Goal: Task Accomplishment & Management: Complete application form

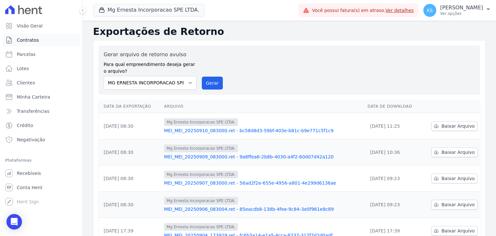
click at [26, 42] on span "Contratos" at bounding box center [28, 40] width 22 height 6
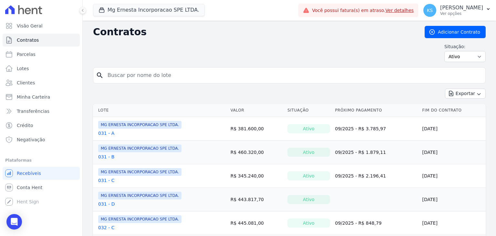
drag, startPoint x: 11, startPoint y: 220, endPoint x: 31, endPoint y: 216, distance: 20.3
click at [11, 220] on icon "Open Intercom Messenger" at bounding box center [14, 222] width 8 height 8
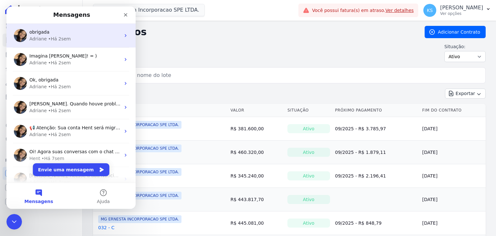
click at [56, 38] on div "• Há 2sem" at bounding box center [59, 39] width 23 height 7
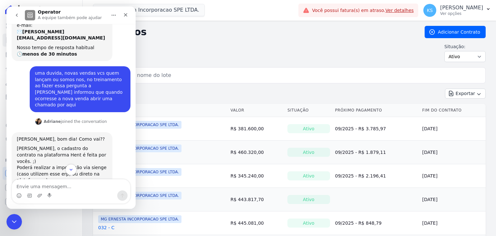
scroll to position [69, 0]
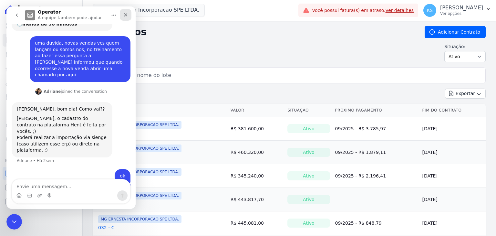
click at [128, 12] on div "Fechar" at bounding box center [126, 15] width 12 height 12
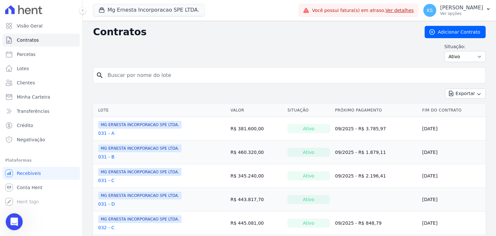
click at [14, 220] on icon "Abertura do Messenger da Intercom" at bounding box center [13, 220] width 5 height 5
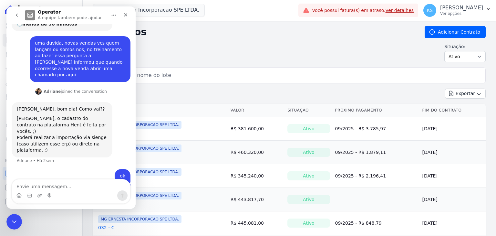
click at [17, 16] on icon "go back" at bounding box center [16, 15] width 5 height 5
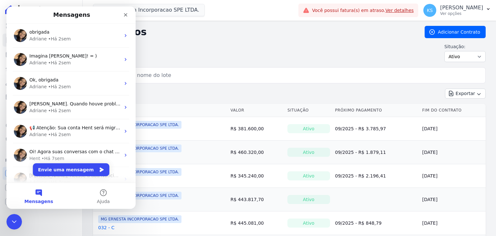
scroll to position [0, 0]
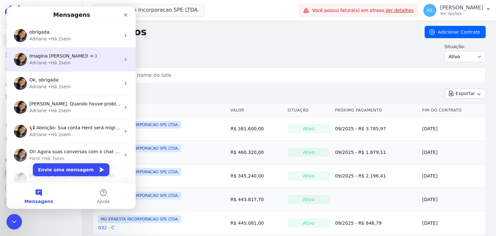
click at [49, 60] on div "• Há 2sem" at bounding box center [59, 62] width 23 height 7
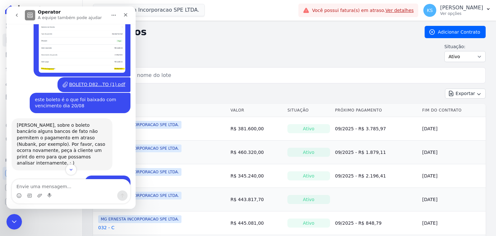
scroll to position [404, 0]
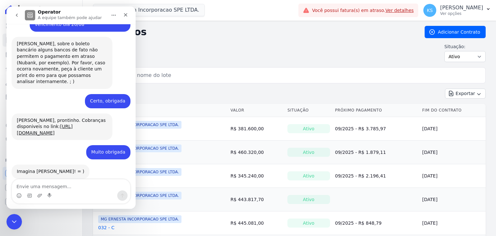
click at [18, 15] on icon "go back" at bounding box center [16, 15] width 5 height 5
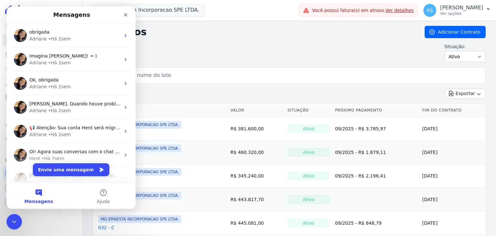
scroll to position [0, 0]
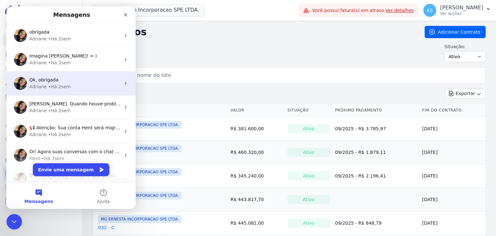
click at [43, 84] on div "Adriane" at bounding box center [37, 86] width 17 height 7
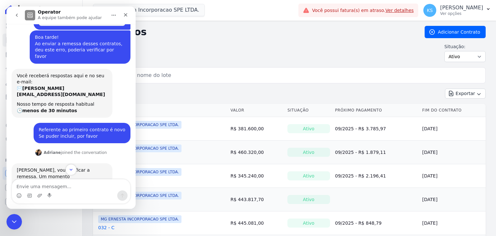
scroll to position [114, 0]
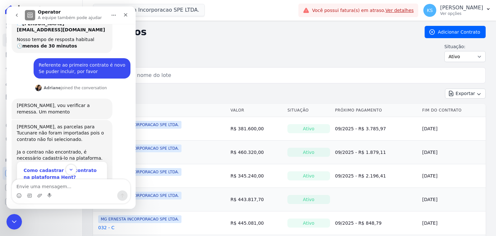
click at [44, 167] on div "Como cadastrar um contrato na plataforma Hent?" at bounding box center [62, 174] width 77 height 14
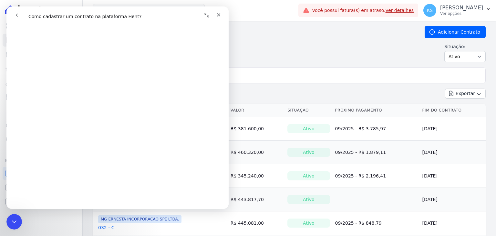
scroll to position [226, 0]
click at [217, 16] on icon "Fechar" at bounding box center [218, 14] width 5 height 5
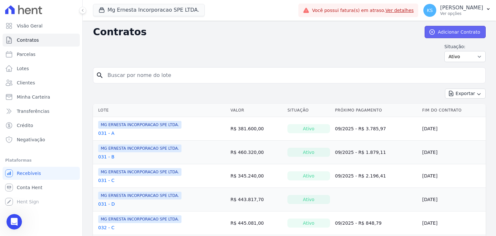
click at [465, 31] on link "Adicionar Contrato" at bounding box center [455, 32] width 61 height 12
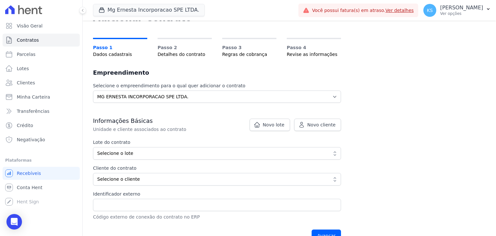
scroll to position [65, 0]
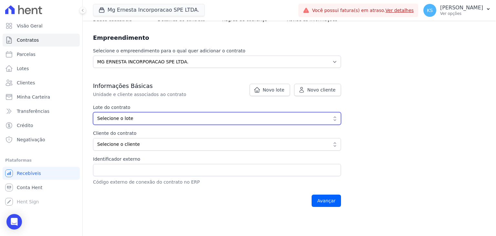
click at [131, 118] on span "Selecione o lote" at bounding box center [212, 118] width 231 height 7
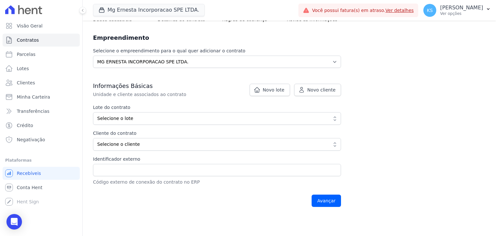
click at [208, 92] on p "Unidade e cliente associados ao contrato" at bounding box center [201, 94] width 217 height 6
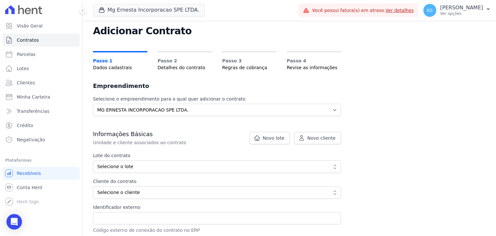
scroll to position [32, 0]
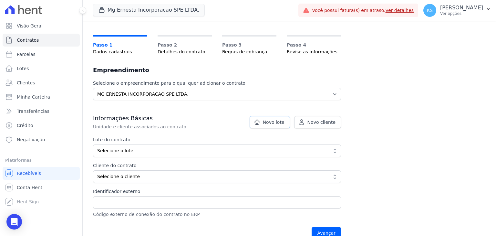
click at [268, 121] on span "Novo lote" at bounding box center [274, 122] width 22 height 6
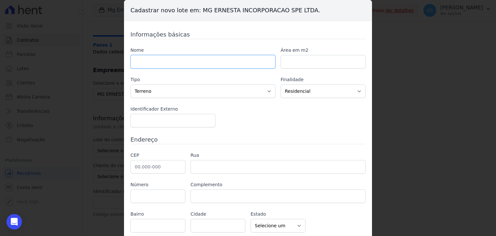
click at [156, 60] on input "text" at bounding box center [203, 62] width 145 height 14
click at [272, 129] on div "Informações básicas Nome Área em m2 Tipo Casa Apartamento Escritório Flat Loja …" at bounding box center [248, 131] width 235 height 202
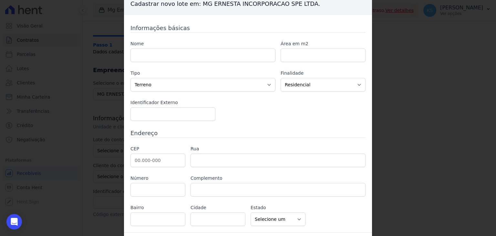
scroll to position [0, 0]
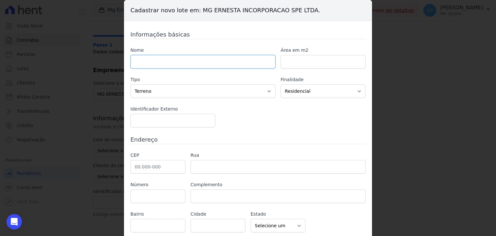
click at [157, 61] on input "text" at bounding box center [203, 62] width 145 height 14
click at [156, 64] on input "text" at bounding box center [203, 62] width 145 height 14
paste input "[PERSON_NAME]"
type input "[PERSON_NAME]"
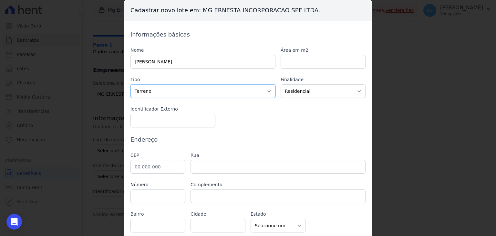
click at [193, 93] on select "Casa Apartamento Escritório Flat Loja Espaço Comercial Terreno Outros" at bounding box center [203, 91] width 145 height 14
select select "apartment"
click at [131, 84] on select "Casa Apartamento Escritório Flat Loja Espaço Comercial Terreno Outros" at bounding box center [203, 91] width 145 height 14
click at [308, 90] on select "Residencial Não-residencial Comercial Industrial Misto" at bounding box center [323, 91] width 85 height 14
click at [246, 110] on div "Nome EDUARDO ELIAS MARADEI Área em m2 Tipo Casa Apartamento Escritório Flat Loj…" at bounding box center [248, 87] width 235 height 80
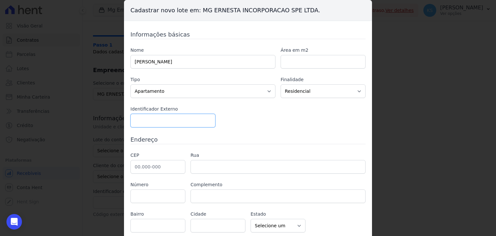
click at [155, 119] on input "number" at bounding box center [173, 121] width 85 height 14
click at [204, 124] on input "number" at bounding box center [173, 121] width 85 height 14
click at [206, 122] on input "-1" at bounding box center [173, 121] width 85 height 14
click at [206, 120] on input "-2" at bounding box center [173, 121] width 85 height 14
click at [206, 118] on input "-1" at bounding box center [173, 121] width 85 height 14
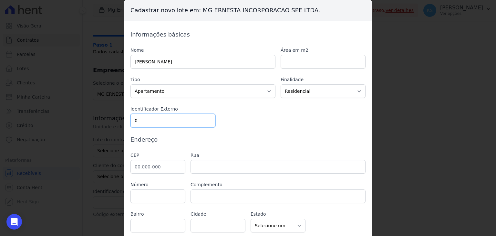
type input "0"
click at [206, 118] on input "0" at bounding box center [173, 121] width 85 height 14
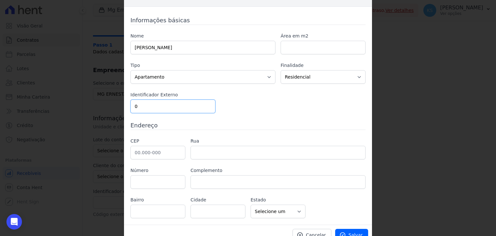
scroll to position [22, 0]
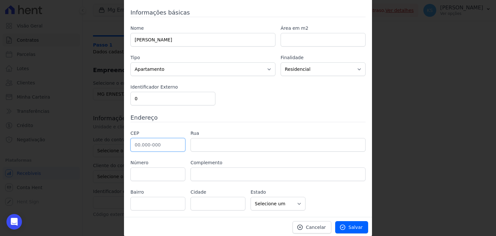
click at [134, 141] on input "text" at bounding box center [158, 145] width 55 height 14
click at [272, 110] on div "Informações básicas Nome EDUARDO ELIAS MARADEI Área em m2 Tipo Casa Apartamento…" at bounding box center [248, 109] width 235 height 202
click at [135, 140] on input "text" at bounding box center [158, 145] width 55 height 14
click at [141, 141] on input "text" at bounding box center [158, 145] width 55 height 14
paste input "09.910-120"
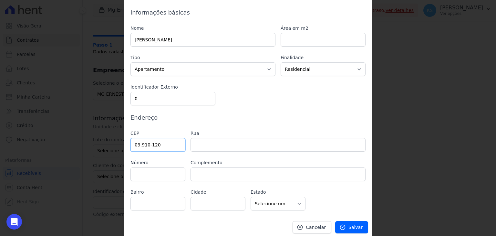
type input "09.910-120"
type input "Rua Coimbra"
type input "Centro"
type input "Diadema"
select select "SP"
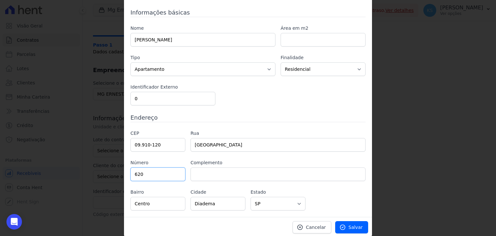
type input "620"
click at [237, 167] on input "text" at bounding box center [278, 174] width 175 height 14
paste input "APTO BLOCO 1 AP 35"
type input "APTO BLOCO 1 AP 35"
click at [348, 223] on link "Salvar" at bounding box center [351, 227] width 33 height 12
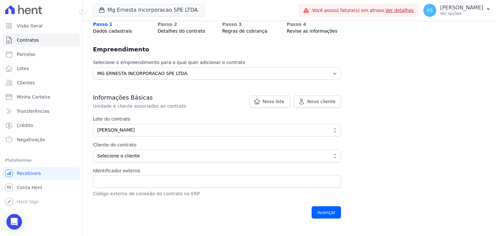
scroll to position [65, 0]
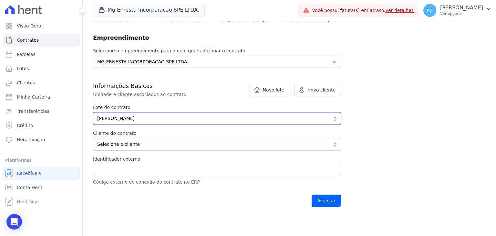
click at [157, 120] on span "[PERSON_NAME]" at bounding box center [212, 118] width 231 height 7
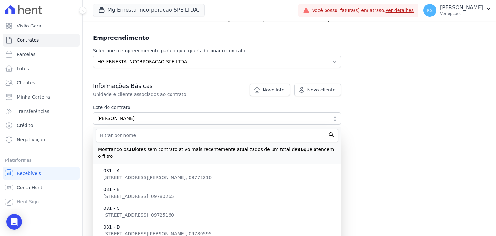
click at [188, 100] on div "Informações Básicas Unidade e cliente associados ao contrato Lote do contrato f…" at bounding box center [217, 133] width 248 height 103
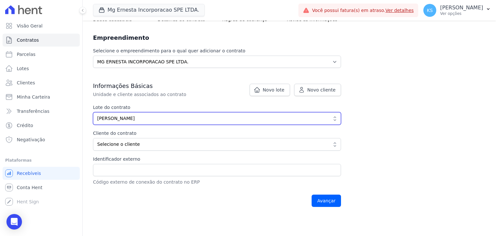
click at [156, 120] on span "[PERSON_NAME]" at bounding box center [212, 118] width 231 height 7
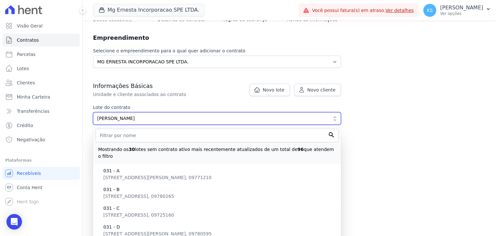
click at [154, 119] on span "[PERSON_NAME]" at bounding box center [212, 118] width 231 height 7
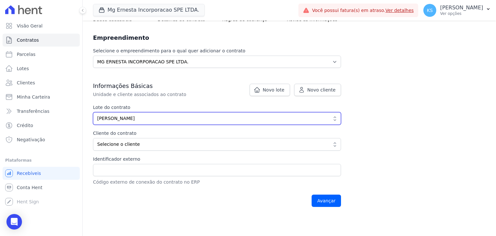
click at [334, 120] on button "[PERSON_NAME]" at bounding box center [217, 118] width 248 height 13
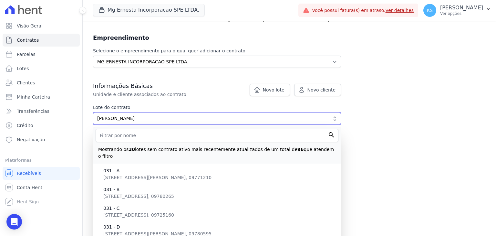
click at [175, 118] on span "[PERSON_NAME]" at bounding box center [212, 118] width 231 height 7
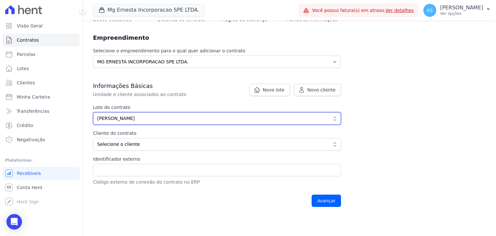
click at [155, 117] on span "[PERSON_NAME]" at bounding box center [212, 118] width 231 height 7
click at [155, 116] on span "[PERSON_NAME]" at bounding box center [212, 118] width 231 height 7
click at [155, 117] on span "[PERSON_NAME]" at bounding box center [212, 118] width 231 height 7
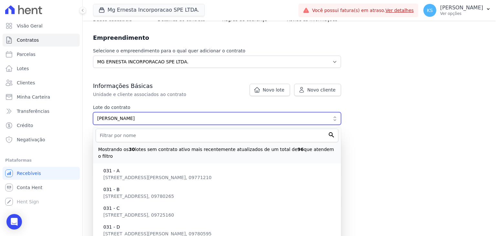
click at [152, 118] on span "[PERSON_NAME]" at bounding box center [212, 118] width 231 height 7
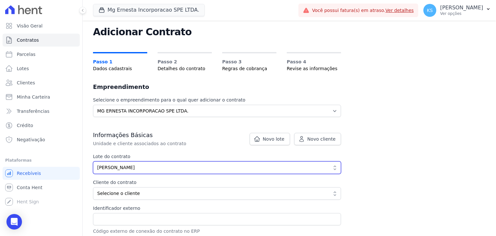
scroll to position [0, 0]
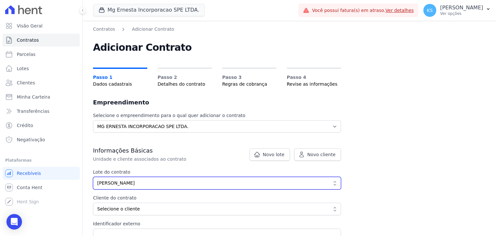
click at [171, 183] on span "[PERSON_NAME]" at bounding box center [212, 183] width 231 height 7
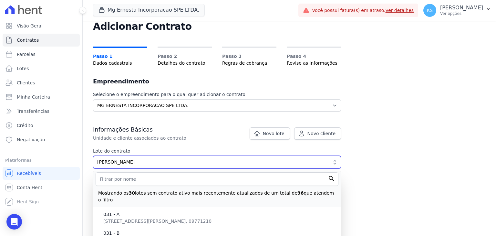
scroll to position [32, 0]
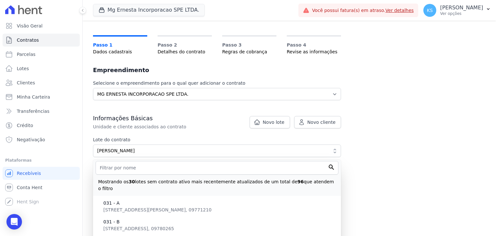
click at [178, 132] on div "Informações Básicas Unidade e cliente associados ao contrato Lote do contrato f…" at bounding box center [217, 165] width 248 height 103
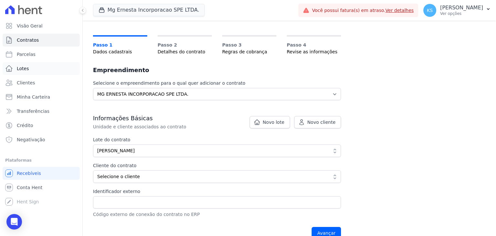
click at [30, 70] on link "Lotes" at bounding box center [41, 68] width 77 height 13
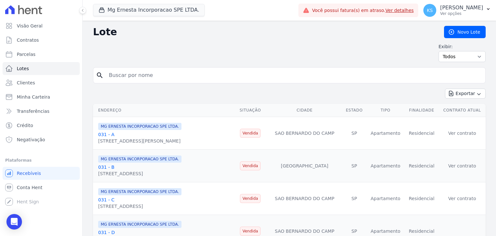
click at [125, 73] on input "search" at bounding box center [294, 75] width 378 height 13
type input "eduardo"
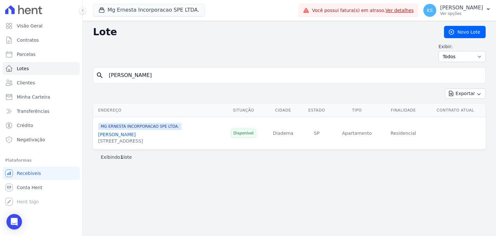
drag, startPoint x: 122, startPoint y: 126, endPoint x: 120, endPoint y: 134, distance: 7.8
click at [122, 127] on span "MG ERNESTA INCORPORACAO SPE LTDA." at bounding box center [139, 126] width 83 height 7
click at [119, 134] on link "[PERSON_NAME]" at bounding box center [116, 134] width 37 height 5
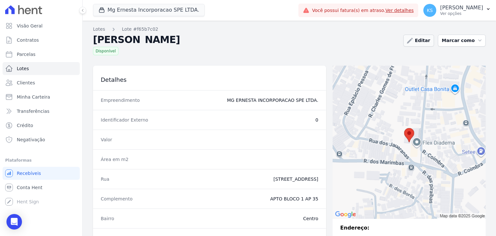
click at [420, 38] on link "Editar" at bounding box center [419, 41] width 31 height 12
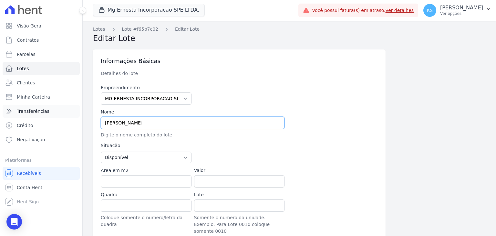
drag, startPoint x: 155, startPoint y: 124, endPoint x: 44, endPoint y: 113, distance: 112.0
click at [44, 113] on div "Visão Geral Contratos Parcelas Lotes Clientes Minha Carteira Transferências Cré…" at bounding box center [248, 118] width 496 height 236
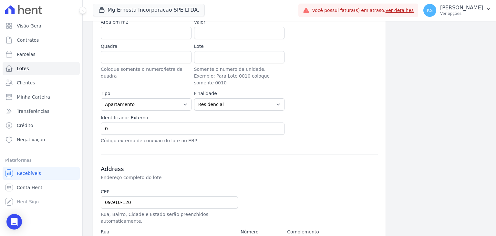
scroll to position [84, 0]
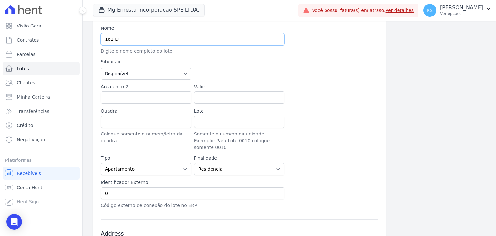
type input "161 D"
click at [204, 95] on input "Valor" at bounding box center [239, 97] width 91 height 12
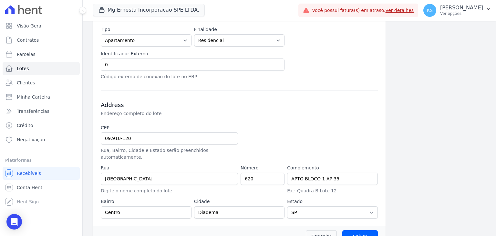
scroll to position [213, 0]
type input "468765.00"
click at [356, 229] on input "Salvar" at bounding box center [360, 235] width 36 height 12
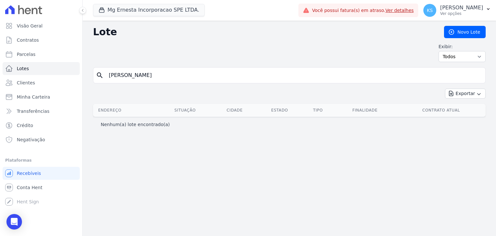
click at [138, 77] on input "eduardo" at bounding box center [294, 75] width 378 height 13
click at [476, 75] on input "eduardo" at bounding box center [294, 75] width 378 height 13
click at [124, 78] on input "search" at bounding box center [294, 75] width 378 height 13
type input "71"
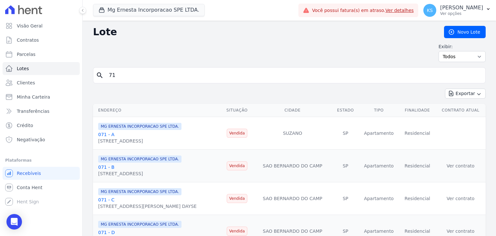
click at [102, 136] on link "071 - A" at bounding box center [106, 134] width 16 height 5
drag, startPoint x: 119, startPoint y: 76, endPoint x: 103, endPoint y: 72, distance: 16.6
click at [103, 72] on div "search 71" at bounding box center [289, 75] width 393 height 16
type input "161"
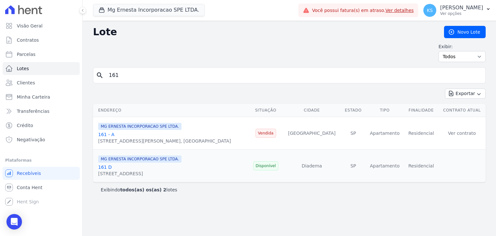
click at [103, 168] on link "161 D" at bounding box center [105, 166] width 14 height 5
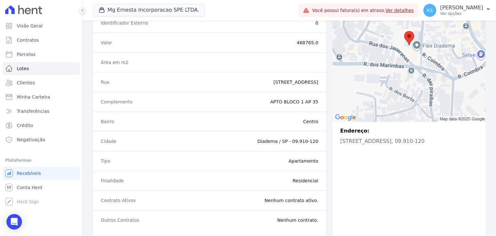
scroll to position [132, 0]
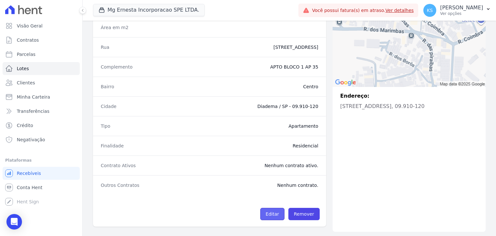
click at [275, 212] on link "Editar" at bounding box center [272, 214] width 24 height 12
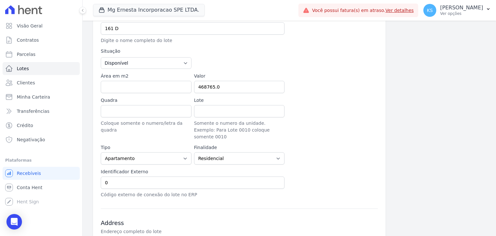
scroll to position [129, 0]
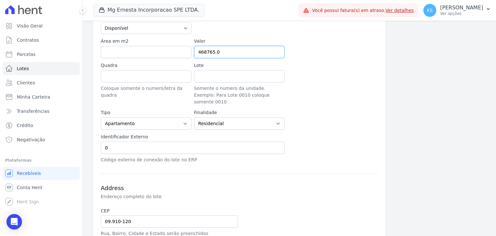
drag, startPoint x: 220, startPoint y: 52, endPoint x: 190, endPoint y: 47, distance: 31.0
click at [190, 47] on div "Empreendimento MG ERNESTA INCORPORACAO SPE LTDA. Nome 161 D Digite o nome compl…" at bounding box center [239, 59] width 277 height 208
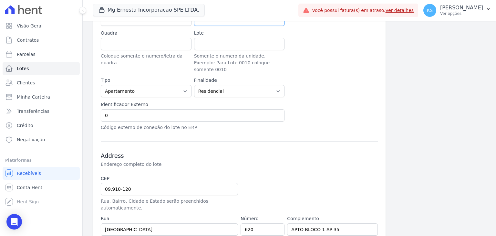
scroll to position [162, 0]
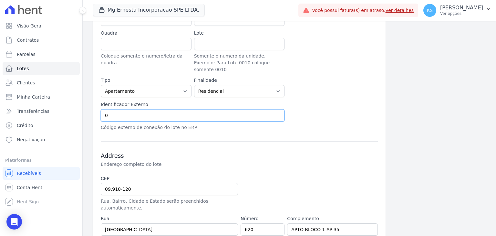
drag, startPoint x: 129, startPoint y: 102, endPoint x: 105, endPoint y: 102, distance: 24.2
click at [105, 109] on input "0" at bounding box center [193, 115] width 184 height 12
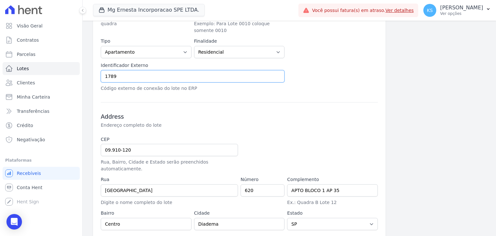
scroll to position [213, 0]
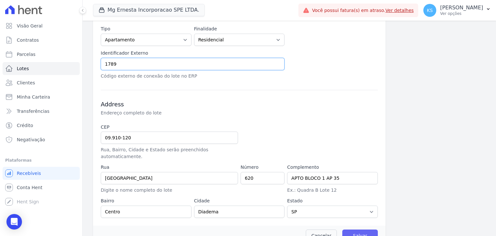
type input "1789"
click at [359, 229] on input "Salvar" at bounding box center [360, 235] width 36 height 12
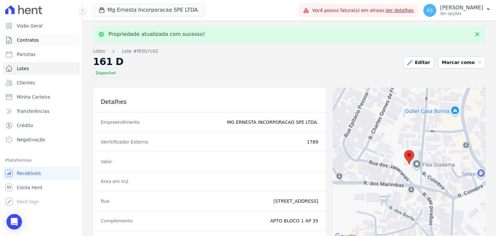
click at [28, 40] on span "Contratos" at bounding box center [28, 40] width 22 height 6
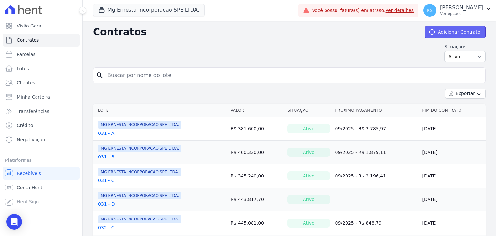
click at [455, 31] on link "Adicionar Contrato" at bounding box center [455, 32] width 61 height 12
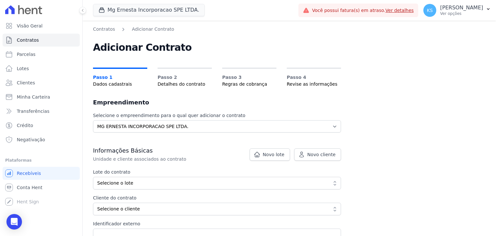
scroll to position [65, 0]
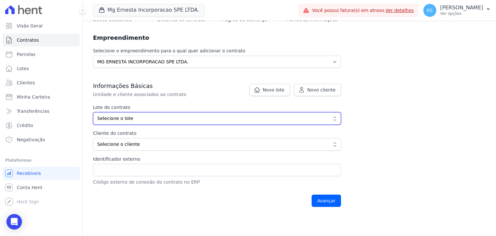
click at [146, 117] on span "Selecione o lote" at bounding box center [212, 118] width 231 height 7
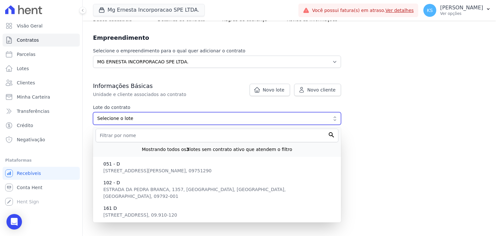
click at [129, 119] on span "Selecione o lote" at bounding box center [212, 118] width 231 height 7
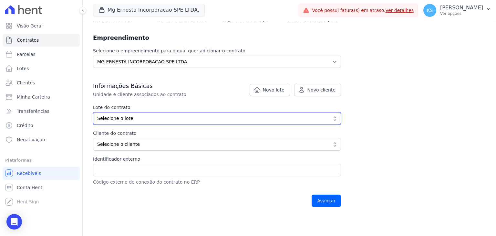
click at [333, 120] on button "Selecione o lote" at bounding box center [217, 118] width 248 height 13
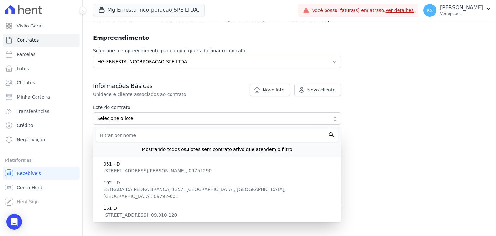
click at [346, 96] on div "Contratos Adicionar Contrato Adicionar Contrato Passo 1 Dados cadastrais Passo …" at bounding box center [290, 86] width 414 height 260
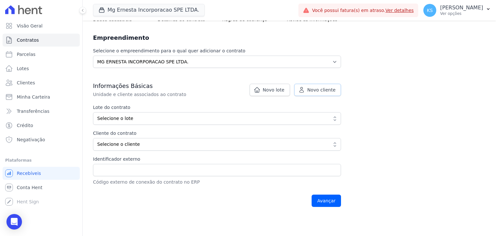
click at [325, 90] on span "Novo cliente" at bounding box center [322, 90] width 28 height 6
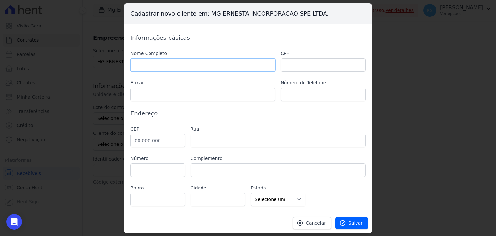
click at [145, 61] on input "text" at bounding box center [203, 65] width 145 height 14
click at [157, 68] on input "text" at bounding box center [203, 65] width 145 height 14
paste input "[PERSON_NAME]"
type input "[PERSON_NAME]"
click at [300, 65] on input "text" at bounding box center [323, 65] width 85 height 14
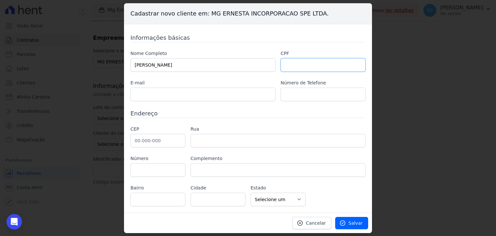
paste input "410.453.878-78"
type input "410.453.878-78"
click at [134, 94] on input "text" at bounding box center [203, 95] width 145 height 14
click at [158, 97] on input "text" at bounding box center [203, 95] width 145 height 14
paste input "[EMAIL_ADDRESS][DOMAIN_NAME]"
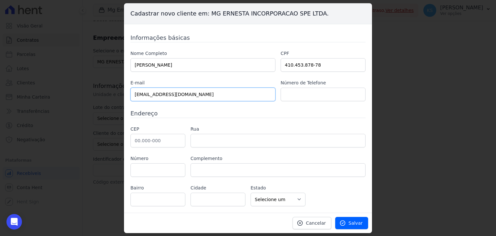
type input "[EMAIL_ADDRESS][DOMAIN_NAME]"
click at [300, 89] on input "text" at bounding box center [323, 95] width 85 height 14
paste input "947629512"
type input "11 947629512"
click at [136, 139] on input "text" at bounding box center [158, 141] width 55 height 14
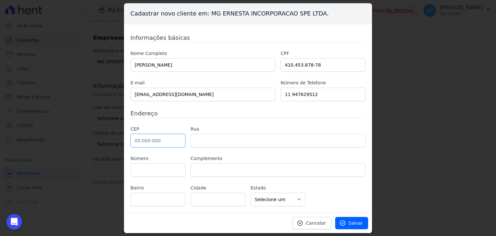
paste input "09.910-120"
type input "09.910-120"
type input "Rua Coimbra"
type input "Centro"
type input "Diadema"
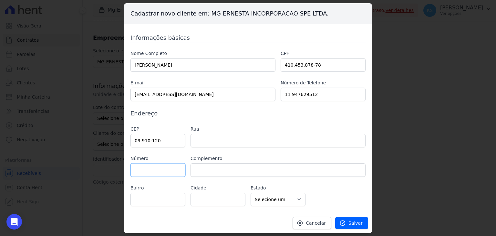
select select "SP"
type input "620"
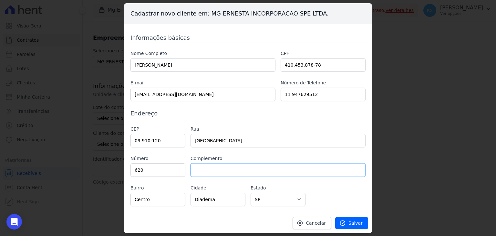
click at [201, 170] on input "text" at bounding box center [278, 170] width 175 height 14
paste input "APTO BLOCO 1 AP 35"
type input "APTO BLOCO 1 AP 35"
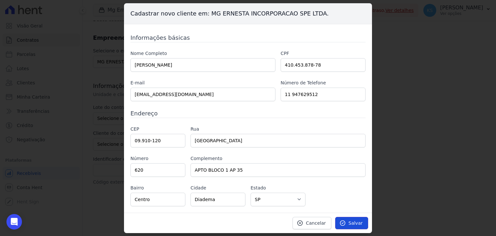
click at [352, 221] on span "Salvar" at bounding box center [356, 223] width 14 height 6
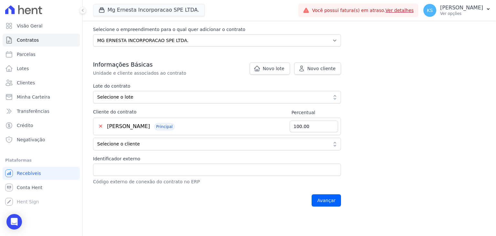
scroll to position [97, 0]
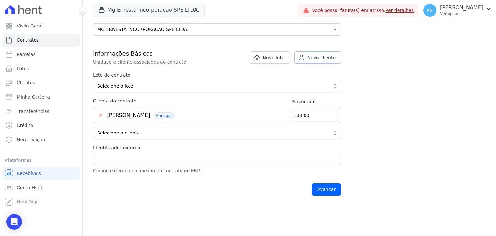
click at [323, 61] on link "Novo cliente" at bounding box center [317, 57] width 47 height 12
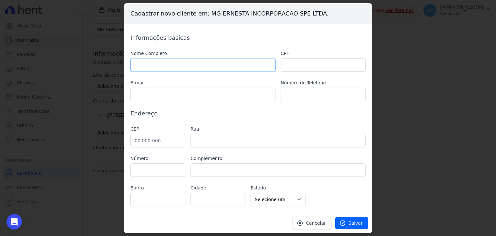
click at [161, 63] on input "text" at bounding box center [203, 65] width 145 height 14
click at [310, 62] on input "text" at bounding box center [323, 65] width 85 height 14
paste input "459.407.998-92"
type input "459.407.998-92"
click at [171, 62] on input "text" at bounding box center [203, 65] width 145 height 14
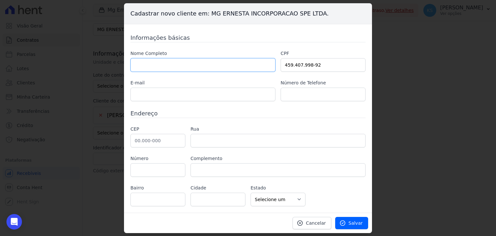
paste input "INGRID PEREIRA BENTLE DE PAULA MARADEI"
type input "INGRID PEREIRA BENTLE DE PAULA MARADEI"
click at [147, 96] on input "text" at bounding box center [203, 95] width 145 height 14
paste input "guidpbdp@gmail.com"
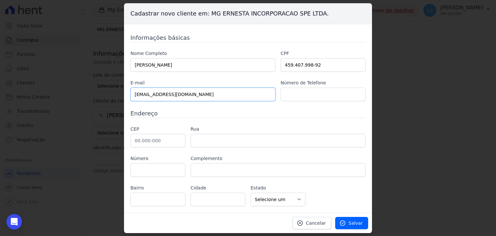
type input "guidpbdp@gmail.com"
click at [312, 98] on input "text" at bounding box center [323, 95] width 85 height 14
drag, startPoint x: 146, startPoint y: 142, endPoint x: 151, endPoint y: 124, distance: 18.1
click at [146, 141] on input "text" at bounding box center [158, 141] width 55 height 14
paste input "09.910-120"
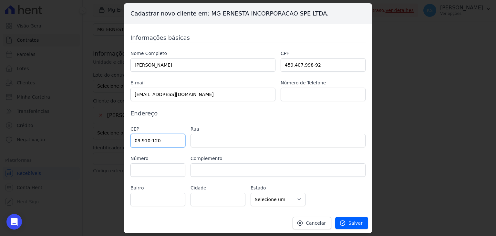
type input "09.910-120"
click at [226, 141] on input "text" at bounding box center [278, 141] width 175 height 14
type input "Rua Coimbra"
type input "Centro"
type input "Diadema"
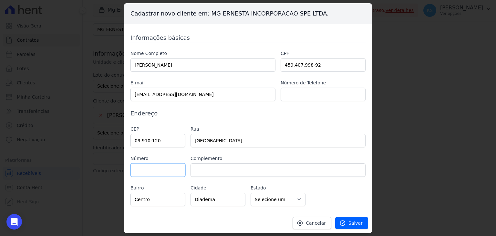
select select "SP"
type input "620"
click at [202, 170] on input "text" at bounding box center [278, 170] width 175 height 14
paste input "APTO BLOCO 1 AP 35"
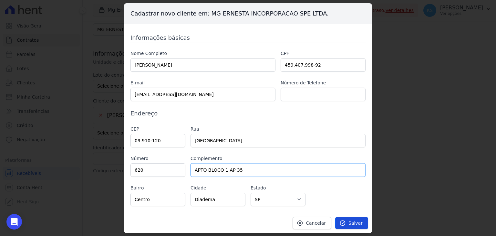
type input "APTO BLOCO 1 AP 35"
click at [346, 223] on icon at bounding box center [343, 223] width 6 height 6
type input "50.00"
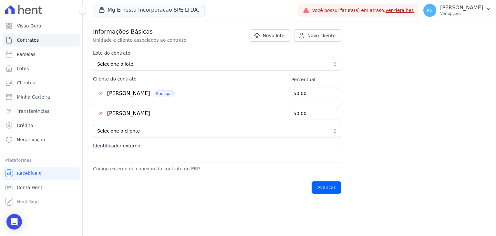
scroll to position [129, 0]
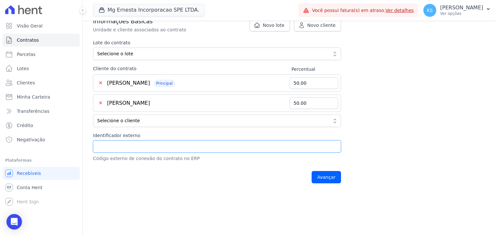
click at [144, 142] on input "Identificador externo" at bounding box center [217, 146] width 248 height 12
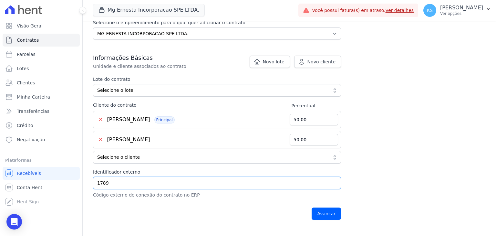
scroll to position [65, 0]
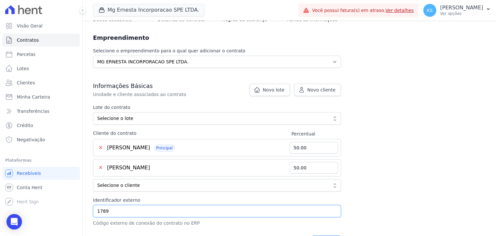
type input "1789"
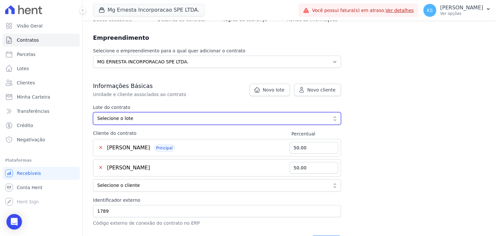
click at [319, 120] on span "Selecione o lote" at bounding box center [212, 118] width 231 height 7
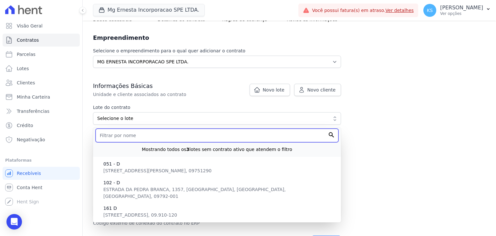
click at [247, 138] on input "text" at bounding box center [217, 136] width 243 height 14
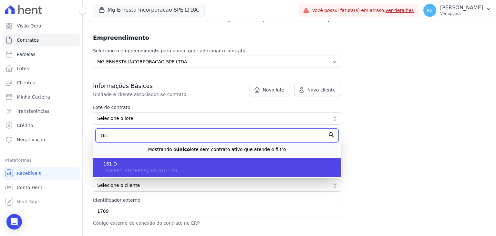
type input "161"
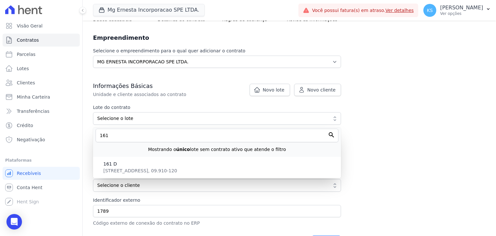
click at [177, 169] on span "Rua Coimbra, 620 - APTO BLOCO 1 AP 35, Centro, SP, Diadema, 09.910-120" at bounding box center [140, 170] width 74 height 5
type input "f65b7c02-d37d-4391-8011-9cccc37f5a10"
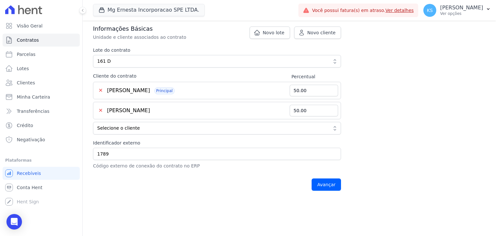
scroll to position [162, 0]
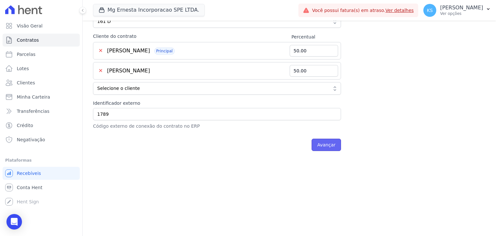
click at [320, 145] on input "Avançar" at bounding box center [326, 145] width 29 height 12
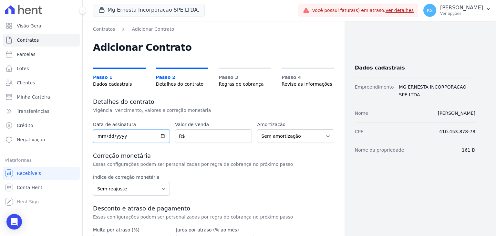
click at [100, 135] on input "date" at bounding box center [131, 136] width 77 height 14
type input "2025-09-06"
click at [196, 136] on input "number" at bounding box center [213, 136] width 77 height 14
type input "468765.00"
click at [277, 136] on select "Sem amortização Price Sac" at bounding box center [295, 136] width 77 height 14
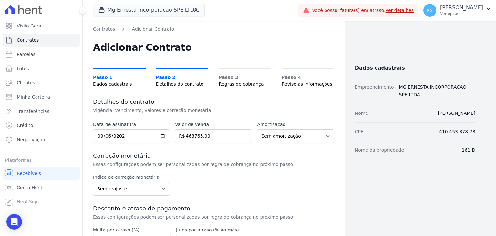
click at [288, 109] on p "Vigência, vencimento, valores e correção monetária" at bounding box center [201, 110] width 217 height 6
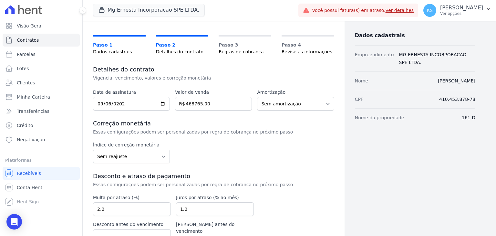
scroll to position [65, 0]
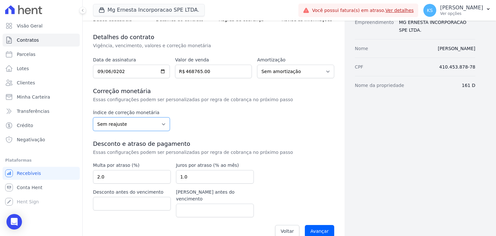
click at [129, 126] on select "Sem reajuste Média dos últimos 12 meses acumulado de INCCM Média dos últimos 12…" at bounding box center [131, 124] width 77 height 14
select select "inccm"
click at [93, 117] on select "Sem reajuste Média dos últimos 12 meses acumulado de INCCM Média dos últimos 12…" at bounding box center [131, 124] width 77 height 14
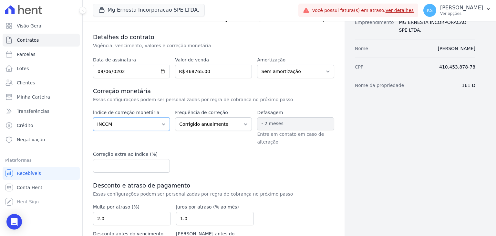
scroll to position [97, 0]
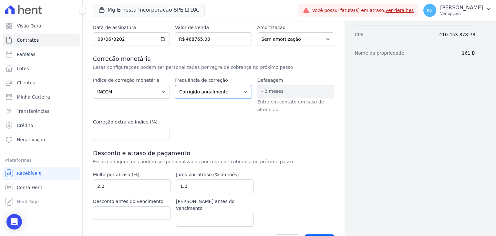
click at [211, 92] on select "Corrigido semestralmente Corrigido mensalmente Corrigido anualmente" at bounding box center [213, 92] width 77 height 14
select select "monthly"
click at [175, 85] on select "Corrigido semestralmente Corrigido mensalmente Corrigido anualmente" at bounding box center [213, 92] width 77 height 14
click at [127, 133] on input "number" at bounding box center [131, 134] width 77 height 14
type input "0"
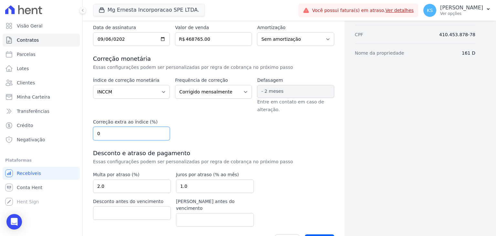
click at [163, 135] on input "0" at bounding box center [131, 134] width 77 height 14
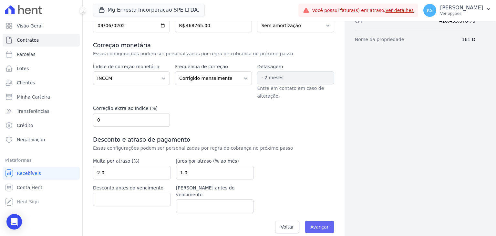
click at [309, 221] on input "Avançar" at bounding box center [319, 227] width 29 height 12
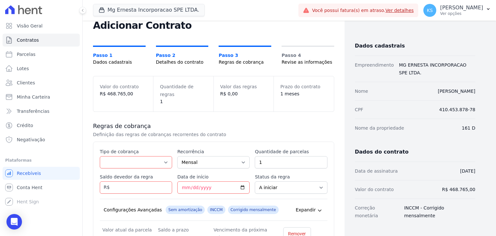
scroll to position [32, 0]
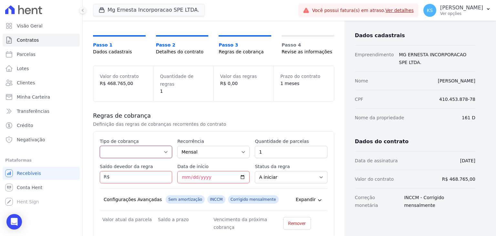
click at [163, 146] on select "Parcela Normal Entrada Sinal Intercalada Chaves Pré-chaves Pós-chaves Impostos …" at bounding box center [136, 152] width 72 height 12
drag, startPoint x: 230, startPoint y: 109, endPoint x: 217, endPoint y: 145, distance: 38.0
click at [229, 112] on h3 "Regras de cobrança" at bounding box center [213, 116] width 241 height 8
click at [139, 146] on select "Parcela Normal Entrada Sinal Intercalada Chaves Pré-chaves Pós-chaves Impostos …" at bounding box center [136, 152] width 72 height 12
select select "standard"
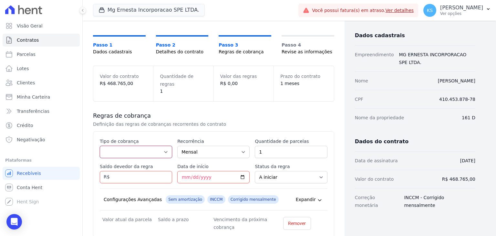
click at [100, 146] on select "Parcela Normal Entrada Sinal Intercalada Chaves Pré-chaves Pós-chaves Impostos …" at bounding box center [136, 152] width 72 height 12
drag, startPoint x: 259, startPoint y: 143, endPoint x: 247, endPoint y: 140, distance: 12.9
click at [247, 140] on div "Esse tipo de parcela não entra no saldo devedor do contrato. Tipo de cobrança P…" at bounding box center [214, 184] width 228 height 93
click at [119, 171] on input "Saldo devedor da regra" at bounding box center [136, 177] width 72 height 12
type input "7200"
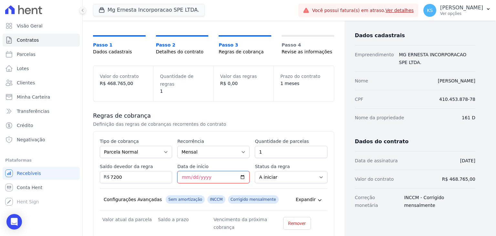
click at [182, 171] on input "Data de início" at bounding box center [213, 177] width 72 height 12
drag, startPoint x: 266, startPoint y: 144, endPoint x: 245, endPoint y: 139, distance: 21.6
click at [245, 139] on div "Esse tipo de parcela não entra no saldo devedor do contrato. Tipo de cobrança P…" at bounding box center [214, 184] width 228 height 93
type input "8"
drag, startPoint x: 125, startPoint y: 170, endPoint x: 110, endPoint y: 166, distance: 15.4
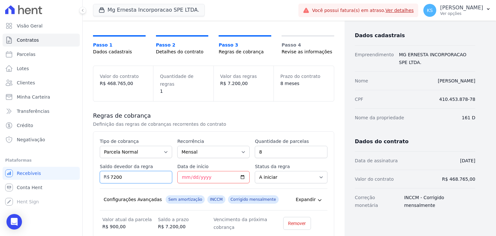
click at [110, 171] on input "7200" at bounding box center [136, 177] width 72 height 12
type input "7040"
click at [186, 171] on input "Data de início" at bounding box center [213, 177] width 72 height 12
type input "[DATE]"
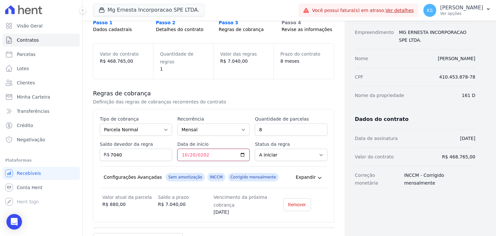
scroll to position [65, 0]
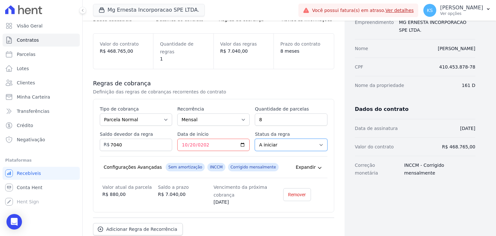
click at [283, 139] on select "A iniciar Em aberto" at bounding box center [291, 145] width 72 height 12
click at [334, 133] on div "Contratos Adicionar Contrato Adicionar Contrato Passo 1 Dados cadastrais Passo …" at bounding box center [214, 116] width 262 height 320
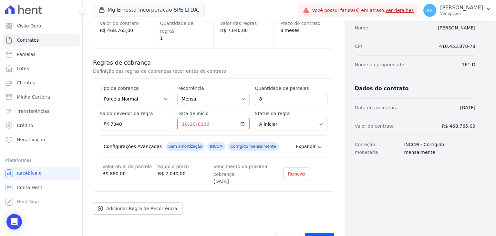
scroll to position [96, 0]
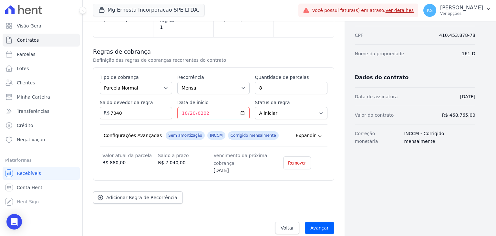
click at [313, 131] on div "Expandir" at bounding box center [310, 135] width 28 height 8
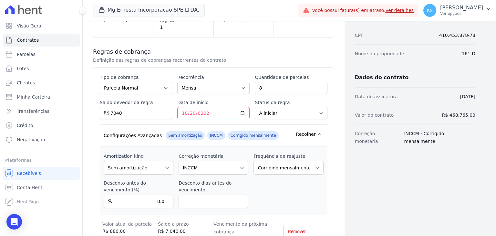
click at [312, 131] on span "Recolher" at bounding box center [306, 134] width 20 height 6
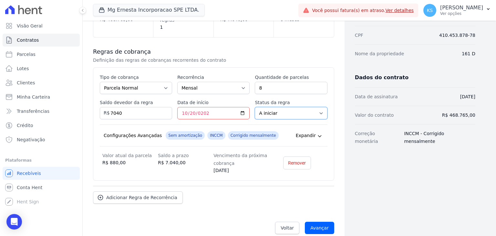
click at [298, 107] on select "A iniciar Em aberto" at bounding box center [291, 113] width 72 height 12
click at [255, 107] on select "A iniciar Em aberto" at bounding box center [291, 113] width 72 height 12
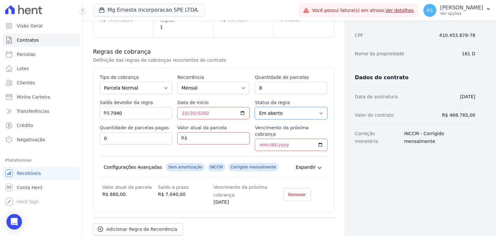
click at [319, 107] on select "A iniciar Em aberto" at bounding box center [291, 113] width 72 height 12
click at [255, 107] on select "A iniciar Em aberto" at bounding box center [291, 113] width 72 height 12
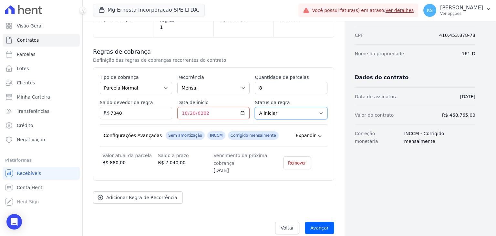
click at [275, 107] on select "A iniciar Em aberto" at bounding box center [291, 113] width 72 height 12
click at [255, 107] on select "A iniciar Em aberto" at bounding box center [291, 113] width 72 height 12
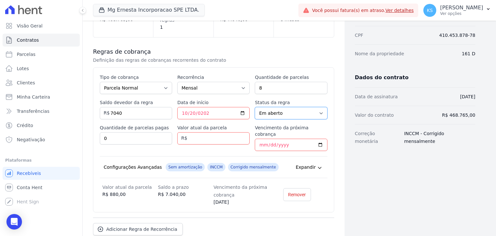
click at [288, 107] on select "A iniciar Em aberto" at bounding box center [291, 113] width 72 height 12
select select "not_started"
click at [255, 107] on select "A iniciar Em aberto" at bounding box center [291, 113] width 72 height 12
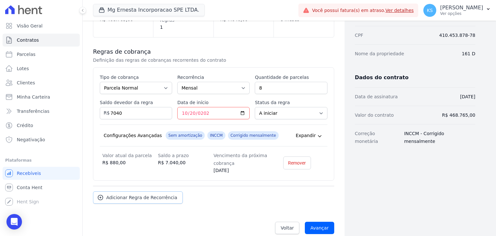
click at [133, 193] on link "Adicionar Regra de Recorrência" at bounding box center [138, 197] width 90 height 12
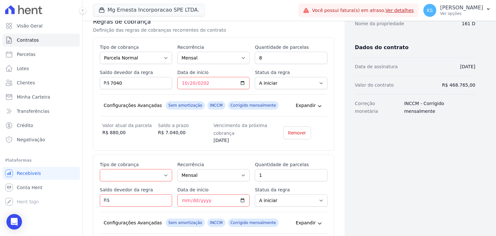
scroll to position [161, 0]
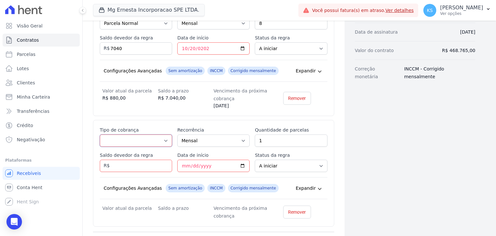
click at [133, 134] on select "Parcela Normal Entrada Sinal Intercalada Chaves Pré-chaves Pós-chaves Impostos …" at bounding box center [136, 140] width 72 height 12
select select "standard"
click at [100, 134] on select "Parcela Normal Entrada Sinal Intercalada Chaves Pré-chaves Pós-chaves Impostos …" at bounding box center [136, 140] width 72 height 12
click at [130, 160] on input "Saldo devedor da regra" at bounding box center [136, 166] width 72 height 12
type input "1705.00"
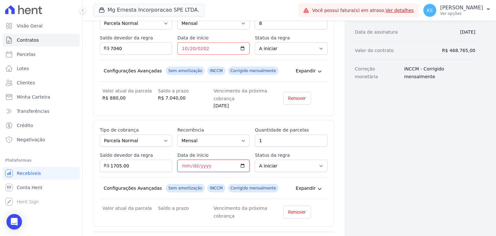
click at [181, 160] on input "Data de início" at bounding box center [213, 166] width 72 height 12
type input "2026-06-20"
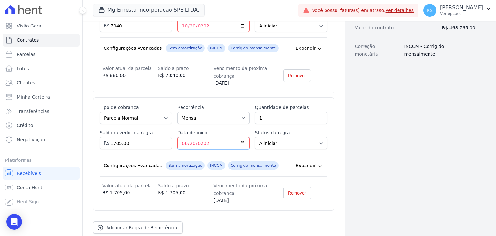
scroll to position [193, 0]
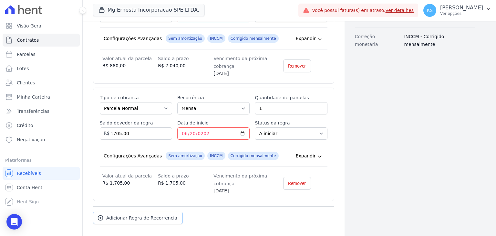
click at [158, 215] on span "Adicionar Regra de Recorrência" at bounding box center [141, 218] width 71 height 6
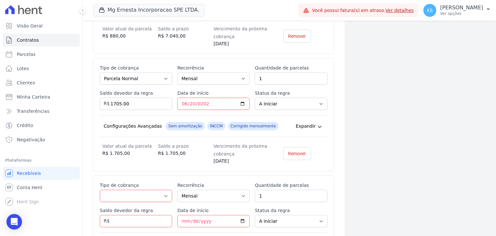
scroll to position [258, 0]
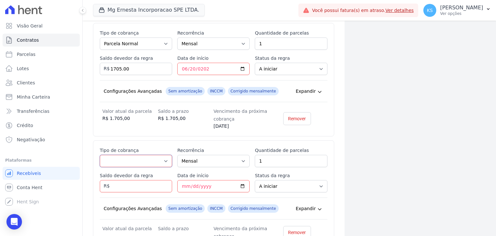
click at [139, 155] on select "Parcela Normal Entrada Sinal Intercalada Chaves Pré-chaves Pós-chaves Impostos …" at bounding box center [136, 161] width 72 height 12
select select "standard"
click at [100, 155] on select "Parcela Normal Entrada Sinal Intercalada Chaves Pré-chaves Pós-chaves Impostos …" at bounding box center [136, 161] width 72 height 12
click at [223, 155] on select "Mensal Bimestral Trimestral Semestral Anual" at bounding box center [213, 161] width 72 height 12
click at [177, 155] on select "Mensal Bimestral Trimestral Semestral Anual" at bounding box center [213, 161] width 72 height 12
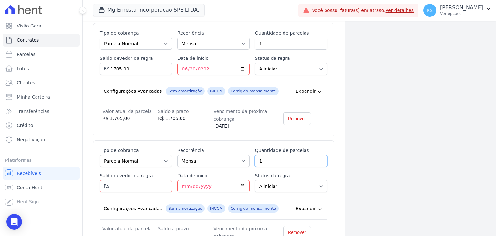
click at [276, 155] on input "1" at bounding box center [291, 161] width 72 height 12
click at [318, 155] on input "1" at bounding box center [291, 161] width 72 height 12
type input "2"
click at [318, 155] on input "2" at bounding box center [291, 161] width 72 height 12
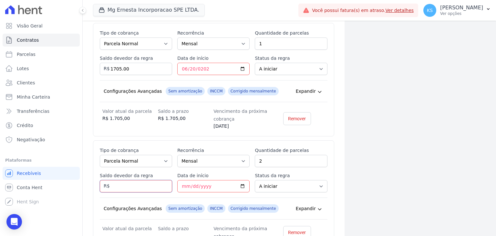
click at [130, 180] on input "Saldo devedor da regra" at bounding box center [136, 186] width 72 height 12
type input "4400.00"
click at [179, 180] on input "Data de início" at bounding box center [213, 186] width 72 height 12
type input "2026-07-20"
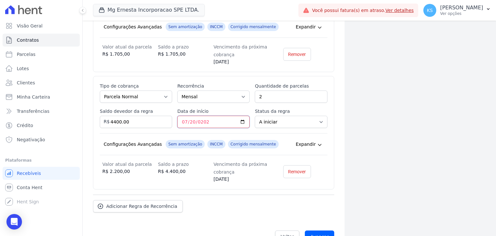
scroll to position [322, 0]
click at [136, 203] on span "Adicionar Regra de Recorrência" at bounding box center [141, 206] width 71 height 6
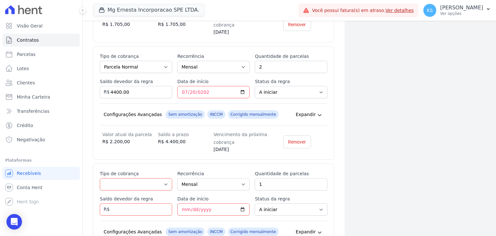
scroll to position [387, 0]
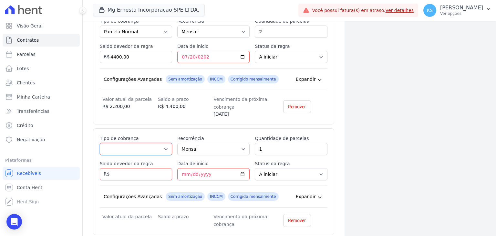
click at [165, 143] on select "Parcela Normal Entrada Sinal Intercalada Chaves Pré-chaves Pós-chaves Impostos …" at bounding box center [136, 149] width 72 height 12
select select "standard"
click at [100, 143] on select "Parcela Normal Entrada Sinal Intercalada Chaves Pré-chaves Pós-chaves Impostos …" at bounding box center [136, 149] width 72 height 12
click at [265, 143] on input "1" at bounding box center [291, 149] width 72 height 12
click at [318, 143] on input "2" at bounding box center [291, 149] width 72 height 12
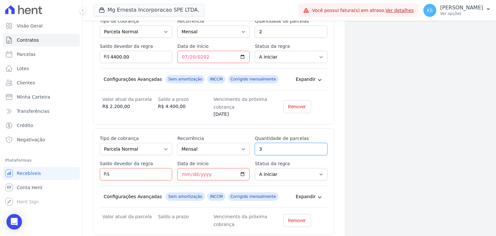
click at [318, 143] on input "3" at bounding box center [291, 149] width 72 height 12
click at [318, 143] on input "4" at bounding box center [291, 149] width 72 height 12
click at [318, 143] on input "5" at bounding box center [291, 149] width 72 height 12
click at [318, 143] on input "6" at bounding box center [291, 149] width 72 height 12
click at [317, 143] on input "7" at bounding box center [291, 149] width 72 height 12
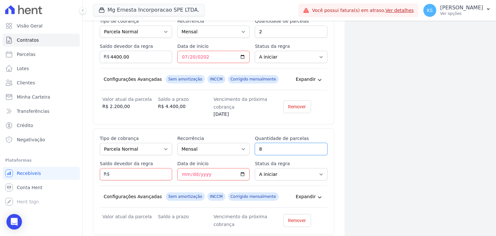
click at [317, 143] on input "8" at bounding box center [291, 149] width 72 height 12
click at [317, 143] on input "9" at bounding box center [291, 149] width 72 height 12
click at [317, 143] on input "10" at bounding box center [291, 149] width 72 height 12
drag, startPoint x: 315, startPoint y: 139, endPoint x: 309, endPoint y: 142, distance: 7.4
type input "11"
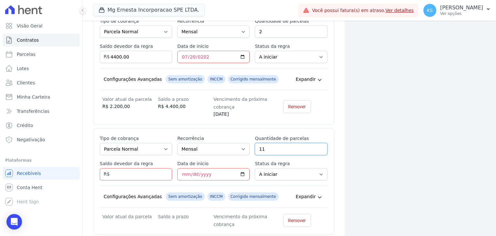
click at [316, 143] on input "11" at bounding box center [291, 149] width 72 height 12
click at [122, 168] on input "Saldo devedor da regra" at bounding box center [136, 174] width 72 height 12
type input "24200.00"
click at [183, 168] on input "Data de início" at bounding box center [213, 174] width 72 height 12
type input "2026-09-20"
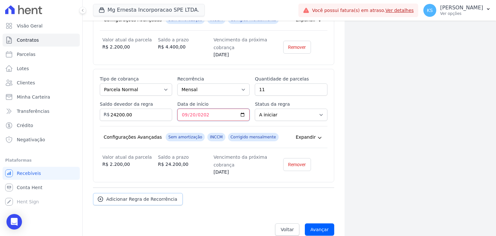
scroll to position [447, 0]
click at [139, 195] on span "Adicionar Regra de Recorrência" at bounding box center [141, 198] width 71 height 6
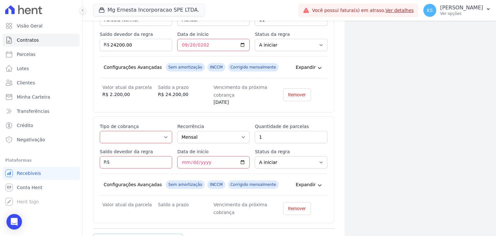
scroll to position [544, 0]
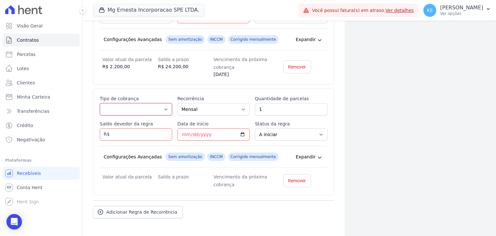
click at [136, 103] on select "Parcela Normal Entrada Sinal Intercalada Chaves Pré-chaves Pós-chaves Impostos …" at bounding box center [136, 109] width 72 height 12
select select "post_keys"
click at [100, 103] on select "Parcela Normal Entrada Sinal Intercalada Chaves Pré-chaves Pós-chaves Impostos …" at bounding box center [136, 109] width 72 height 12
click at [204, 103] on select "Mensal Bimestral Trimestral Semestral Anual" at bounding box center [213, 109] width 72 height 12
click at [177, 103] on select "Mensal Bimestral Trimestral Semestral Anual" at bounding box center [213, 109] width 72 height 12
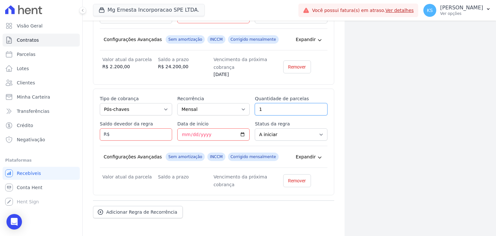
click at [257, 103] on input "1" at bounding box center [291, 109] width 72 height 12
click at [318, 103] on input "2" at bounding box center [291, 109] width 72 height 12
click at [318, 103] on input "3" at bounding box center [291, 109] width 72 height 12
click at [318, 103] on input "4" at bounding box center [291, 109] width 72 height 12
click at [318, 103] on input "5" at bounding box center [291, 109] width 72 height 12
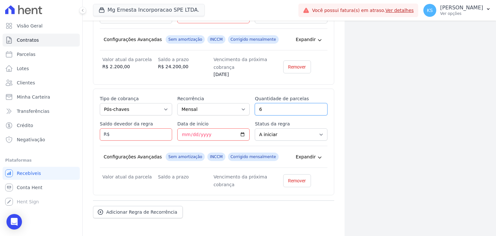
click at [318, 103] on input "6" at bounding box center [291, 109] width 72 height 12
click at [318, 103] on input "7" at bounding box center [291, 109] width 72 height 12
click at [318, 103] on input "8" at bounding box center [291, 109] width 72 height 12
click at [318, 103] on input "9" at bounding box center [291, 109] width 72 height 12
click at [318, 103] on input "10" at bounding box center [291, 109] width 72 height 12
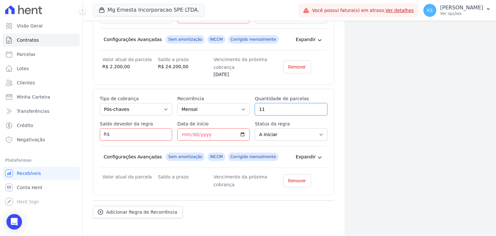
click at [318, 103] on input "11" at bounding box center [291, 109] width 72 height 12
type input "12"
click at [318, 103] on input "12" at bounding box center [291, 109] width 72 height 12
click at [117, 128] on input "Saldo devedor da regra" at bounding box center [136, 134] width 72 height 12
type input "25200.00"
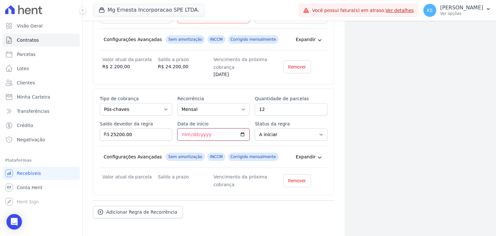
click at [185, 128] on input "Data de início" at bounding box center [213, 134] width 72 height 12
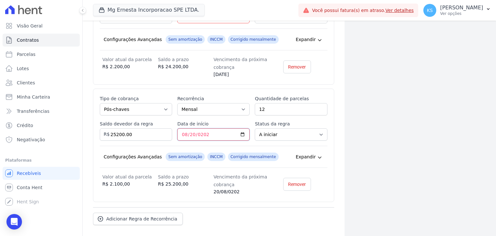
type input "2027-08-20"
click at [132, 215] on span "Adicionar Regra de Recorrência" at bounding box center [141, 218] width 71 height 6
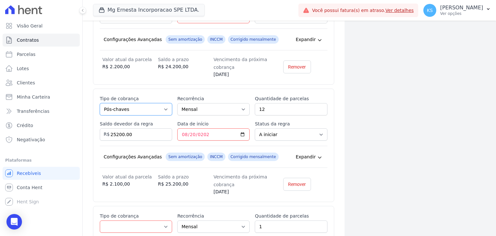
click at [143, 103] on select "Parcela Normal Entrada Sinal Intercalada Chaves Pré-chaves Pós-chaves Impostos …" at bounding box center [136, 109] width 72 height 12
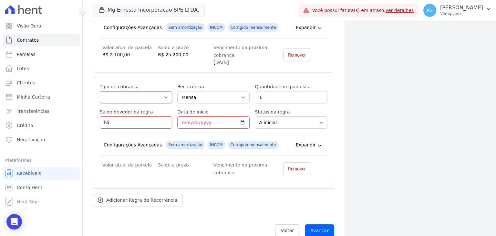
scroll to position [641, 0]
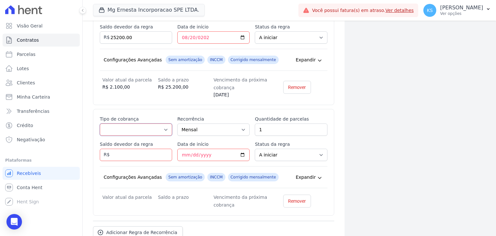
click at [137, 123] on select "Parcela Normal Entrada Sinal Intercalada Chaves Pré-chaves Pós-chaves Impostos …" at bounding box center [136, 129] width 72 height 12
click at [100, 123] on select "Parcela Normal Entrada Sinal Intercalada Chaves Pré-chaves Pós-chaves Impostos …" at bounding box center [136, 129] width 72 height 12
click at [274, 123] on input "1" at bounding box center [291, 129] width 72 height 12
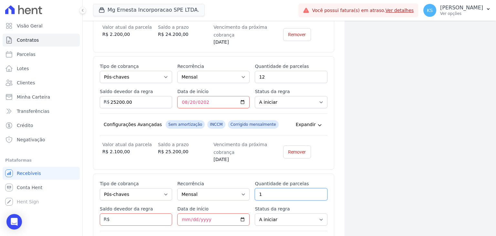
scroll to position [609, 0]
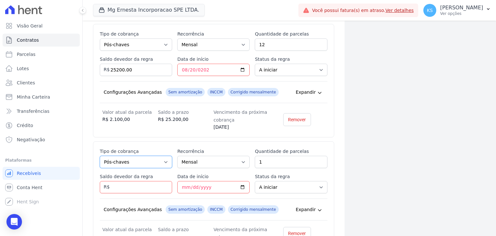
click at [129, 156] on select "Parcela Normal Entrada Sinal Intercalada Chaves Pré-chaves Pós-chaves Impostos …" at bounding box center [136, 162] width 72 height 12
select select "interleaved"
click at [100, 156] on select "Parcela Normal Entrada Sinal Intercalada Chaves Pré-chaves Pós-chaves Impostos …" at bounding box center [136, 162] width 72 height 12
click at [205, 156] on select "Mensal Bimestral Trimestral Semestral Anual" at bounding box center [213, 162] width 72 height 12
select select "12"
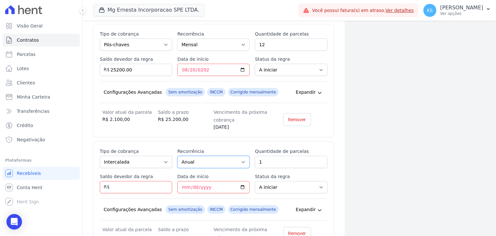
click at [177, 156] on select "Mensal Bimestral Trimestral Semestral Anual" at bounding box center [213, 162] width 72 height 12
drag, startPoint x: 267, startPoint y: 152, endPoint x: 254, endPoint y: 149, distance: 12.6
click at [255, 156] on input "1" at bounding box center [291, 162] width 72 height 12
click at [133, 181] on input "Saldo devedor da regra" at bounding box center [136, 187] width 72 height 12
drag, startPoint x: 266, startPoint y: 150, endPoint x: 243, endPoint y: 150, distance: 22.6
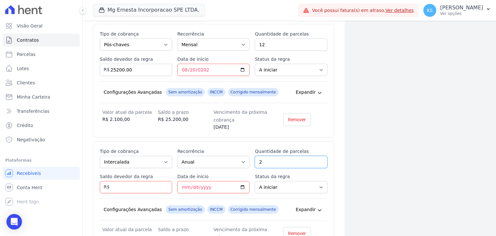
click at [243, 150] on div "Esse tipo de parcela não entra no saldo devedor do contrato. Tipo de cobrança P…" at bounding box center [214, 194] width 228 height 93
type input "1"
click at [113, 181] on input "Saldo devedor da regra" at bounding box center [136, 187] width 72 height 12
type input "2920.00"
click at [182, 181] on input "Data de início" at bounding box center [213, 187] width 72 height 12
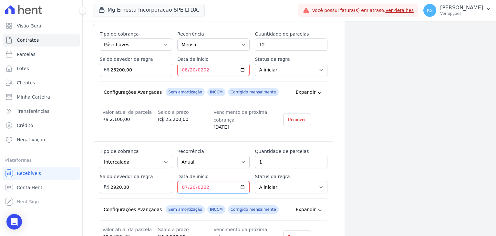
type input "2026-07-20"
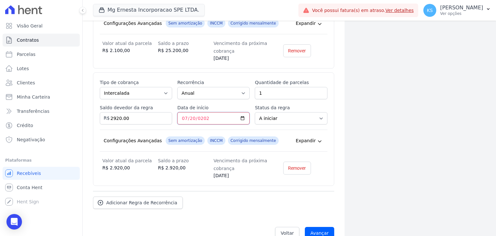
scroll to position [681, 0]
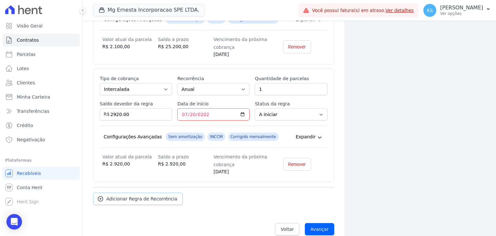
click at [149, 195] on span "Adicionar Regra de Recorrência" at bounding box center [141, 198] width 71 height 6
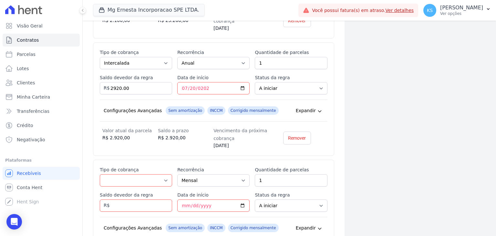
scroll to position [746, 0]
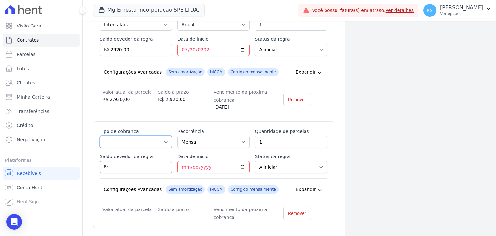
click at [152, 136] on select "Parcela Normal Entrada Sinal Intercalada Chaves Pré-chaves Pós-chaves Impostos …" at bounding box center [136, 142] width 72 height 12
select select "interleaved"
click at [100, 136] on select "Parcela Normal Entrada Sinal Intercalada Chaves Pré-chaves Pós-chaves Impostos …" at bounding box center [136, 142] width 72 height 12
click at [208, 136] on select "Mensal Bimestral Trimestral Semestral Anual" at bounding box center [213, 142] width 72 height 12
select select "12"
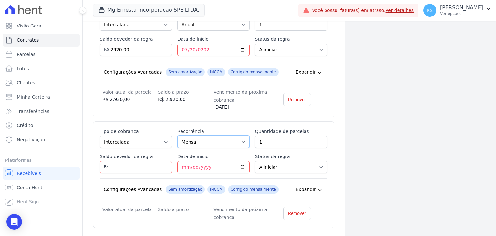
click at [177, 136] on select "Mensal Bimestral Trimestral Semestral Anual" at bounding box center [213, 142] width 72 height 12
click at [272, 136] on input "1" at bounding box center [291, 142] width 72 height 12
click at [122, 161] on input "Saldo devedor da regra" at bounding box center [136, 167] width 72 height 12
type input "7300.00"
click at [179, 161] on input "Data de início" at bounding box center [213, 167] width 72 height 12
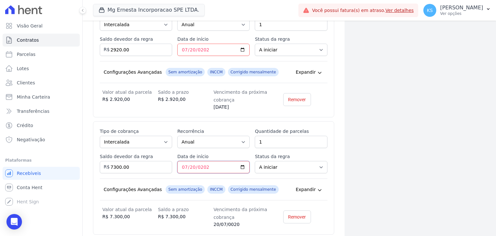
type input "2027-07-20"
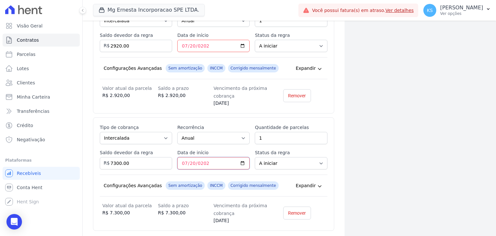
scroll to position [798, 0]
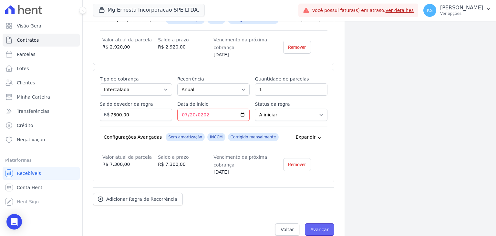
click at [321, 223] on input "Avançar" at bounding box center [319, 229] width 29 height 12
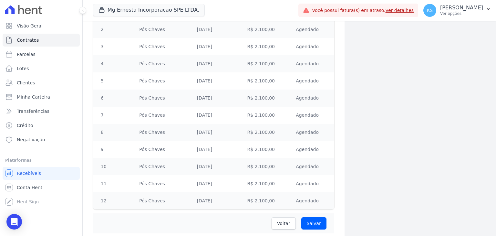
scroll to position [562, 0]
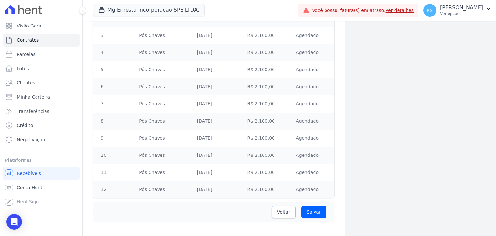
click at [283, 209] on span "Voltar" at bounding box center [283, 212] width 13 height 6
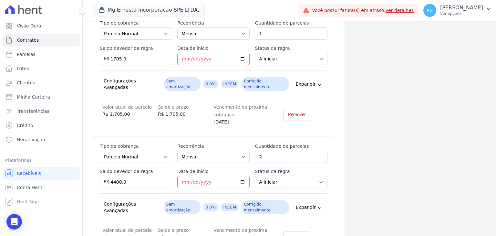
scroll to position [798, 0]
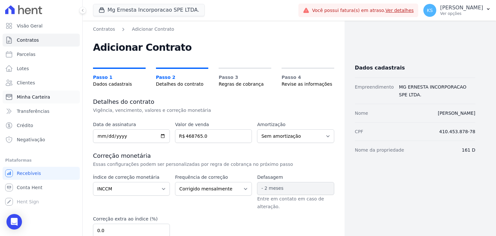
click at [38, 97] on span "Minha Carteira" at bounding box center [33, 97] width 33 height 6
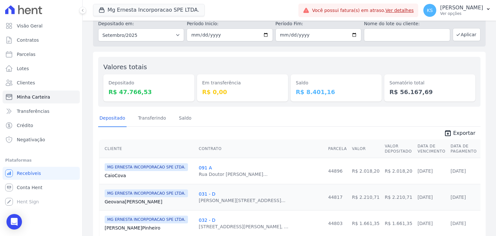
scroll to position [65, 0]
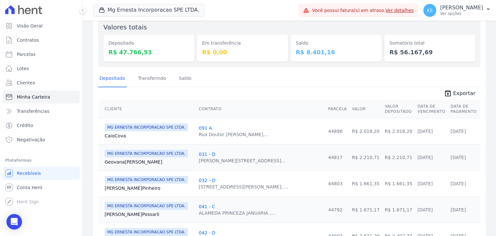
click at [123, 133] on link "Caio Cova" at bounding box center [149, 135] width 89 height 6
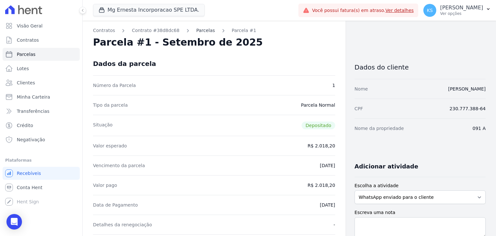
click at [199, 29] on link "Parcelas" at bounding box center [205, 30] width 19 height 7
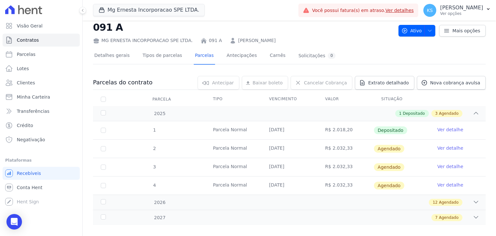
scroll to position [23, 0]
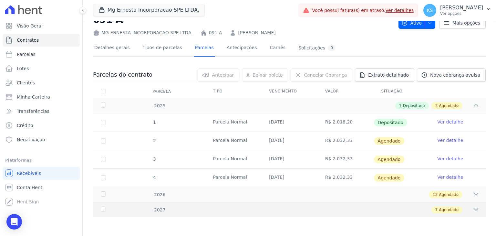
drag, startPoint x: 469, startPoint y: 209, endPoint x: 466, endPoint y: 212, distance: 4.6
click at [473, 209] on icon at bounding box center [476, 209] width 6 height 6
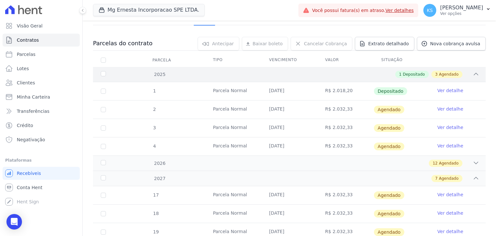
scroll to position [0, 0]
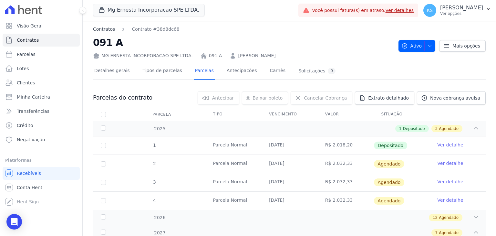
click at [105, 28] on link "Contratos" at bounding box center [104, 29] width 22 height 7
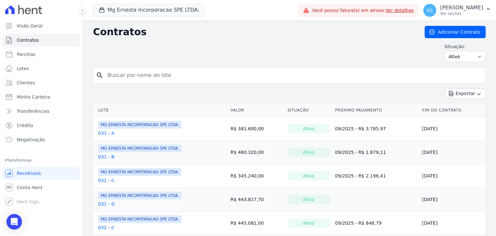
click at [118, 74] on input "search" at bounding box center [293, 75] width 379 height 13
type input "5"
type input "054"
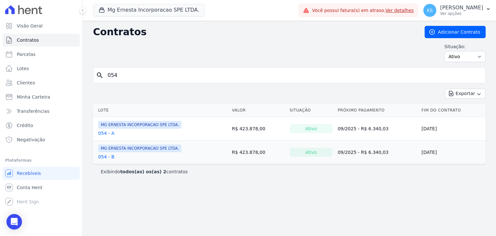
click at [107, 151] on span "MG ERNESTA INCORPORACAO SPE LTDA." at bounding box center [139, 148] width 83 height 8
click at [119, 148] on span "MG ERNESTA INCORPORACAO SPE LTDA." at bounding box center [139, 148] width 83 height 8
click at [100, 155] on link "054 - B" at bounding box center [106, 156] width 16 height 6
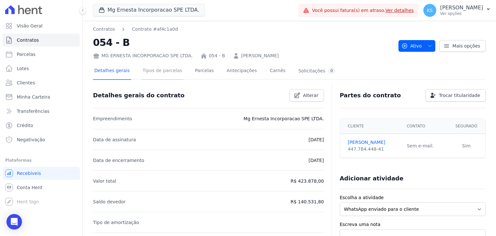
click at [159, 73] on link "Tipos de parcelas" at bounding box center [163, 71] width 42 height 17
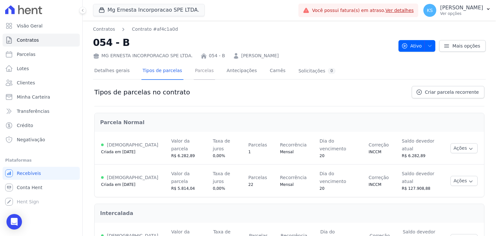
click at [194, 75] on link "Parcelas" at bounding box center [204, 71] width 21 height 17
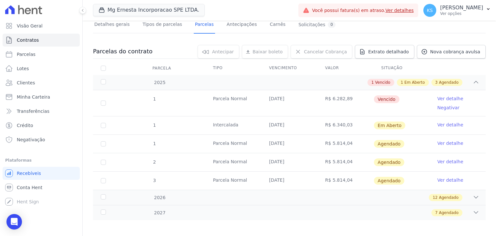
scroll to position [49, 0]
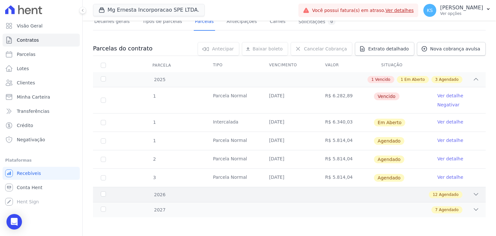
click at [465, 195] on div "12 Agendado" at bounding box center [308, 194] width 341 height 7
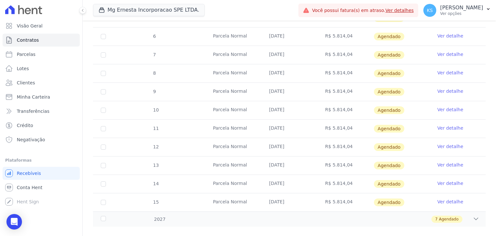
scroll to position [269, 0]
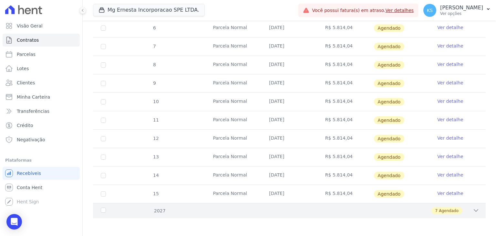
click at [450, 209] on span "Agendado" at bounding box center [449, 211] width 20 height 6
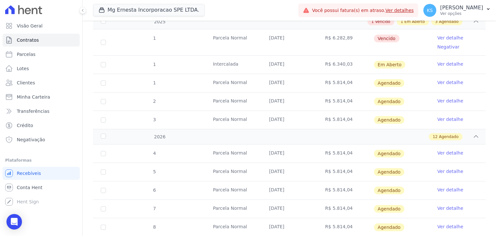
scroll to position [0, 0]
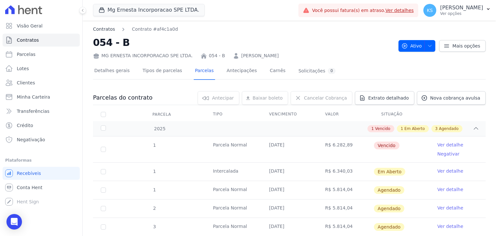
click at [104, 28] on link "Contratos" at bounding box center [104, 29] width 22 height 7
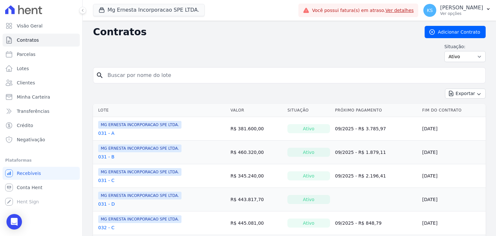
click at [120, 73] on input "search" at bounding box center [293, 75] width 379 height 13
type input "052"
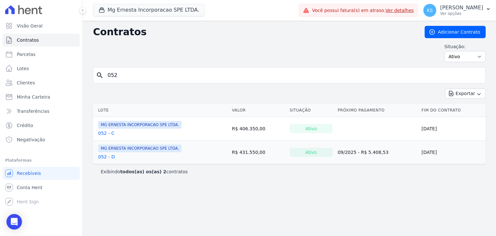
click at [102, 154] on link "052 - D" at bounding box center [106, 156] width 16 height 6
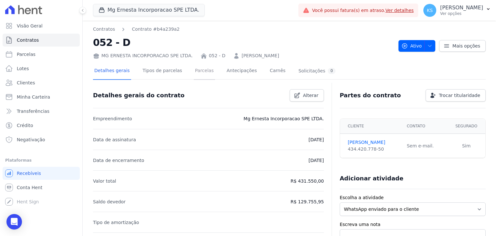
click at [197, 73] on link "Parcelas" at bounding box center [204, 71] width 21 height 17
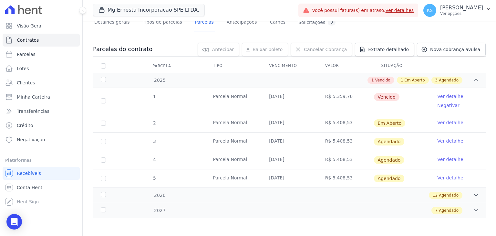
scroll to position [49, 0]
click at [464, 211] on div "7 Agendado" at bounding box center [308, 209] width 341 height 7
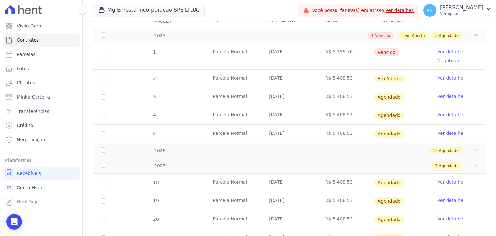
scroll to position [177, 0]
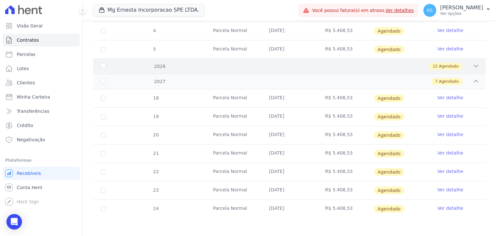
click at [447, 63] on div "12 Agendado" at bounding box center [446, 66] width 34 height 7
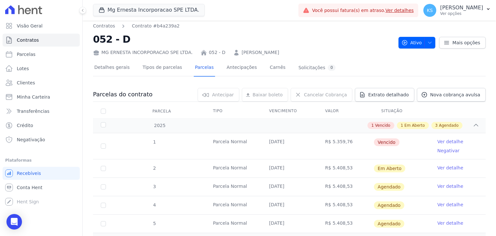
scroll to position [0, 0]
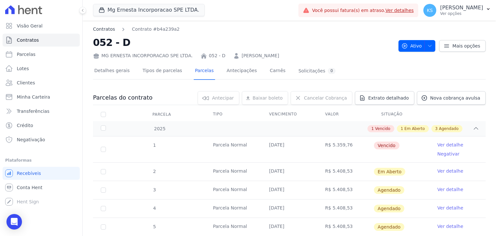
click at [102, 30] on link "Contratos" at bounding box center [104, 29] width 22 height 7
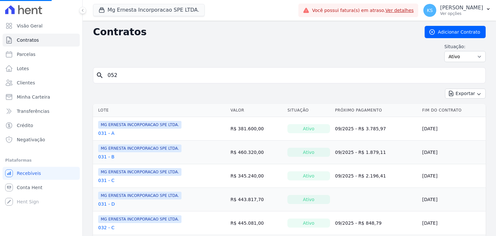
drag, startPoint x: 120, startPoint y: 76, endPoint x: 100, endPoint y: 72, distance: 21.0
click at [100, 72] on div "search 052" at bounding box center [289, 75] width 393 height 16
type input "204"
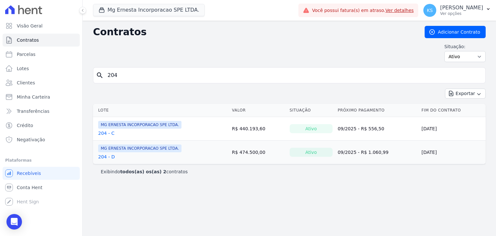
click at [101, 154] on link "204 - D" at bounding box center [106, 156] width 16 height 6
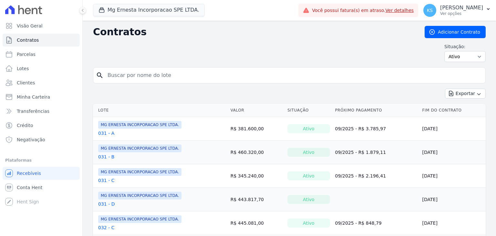
click at [111, 74] on input "search" at bounding box center [293, 75] width 379 height 13
type input "204"
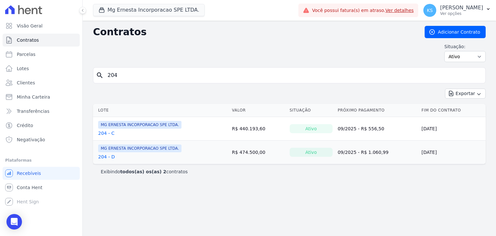
click at [103, 155] on link "204 - D" at bounding box center [106, 156] width 16 height 6
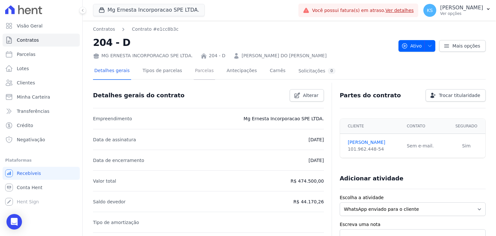
click at [196, 73] on link "Parcelas" at bounding box center [204, 71] width 21 height 17
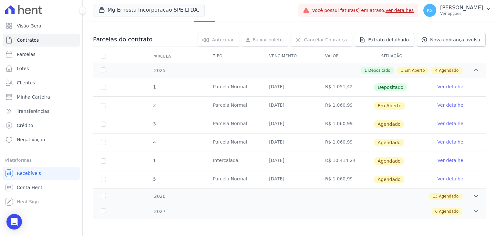
scroll to position [59, 0]
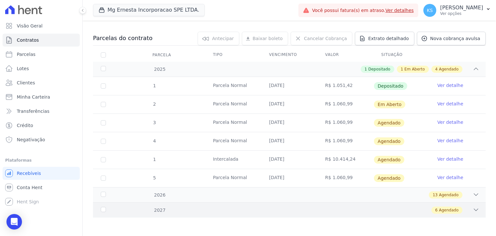
click at [473, 210] on icon at bounding box center [476, 209] width 6 height 6
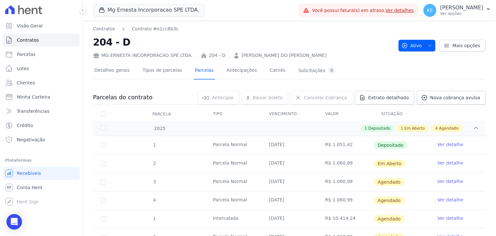
scroll to position [0, 0]
click at [101, 27] on link "Contratos" at bounding box center [104, 29] width 22 height 7
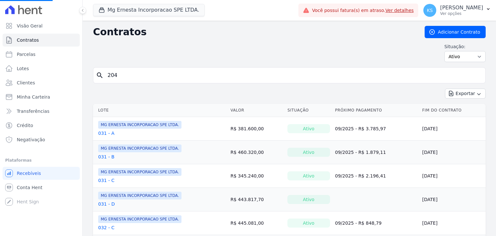
drag, startPoint x: 122, startPoint y: 77, endPoint x: 96, endPoint y: 71, distance: 27.2
click at [96, 71] on div "search 204" at bounding box center [289, 75] width 393 height 16
type input "43"
click at [124, 73] on input "search" at bounding box center [293, 75] width 379 height 13
type input "43"
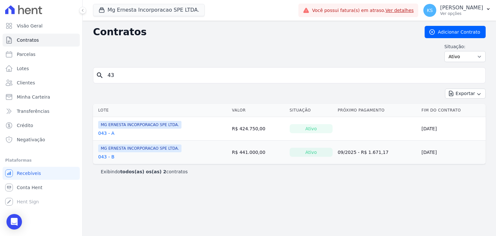
click at [103, 130] on link "043 - A" at bounding box center [106, 133] width 16 height 6
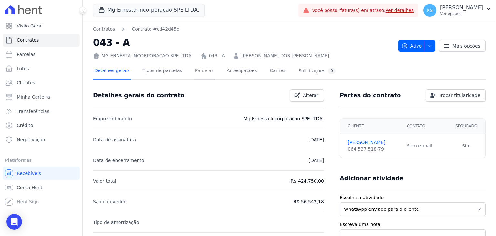
click at [198, 74] on link "Parcelas" at bounding box center [204, 71] width 21 height 17
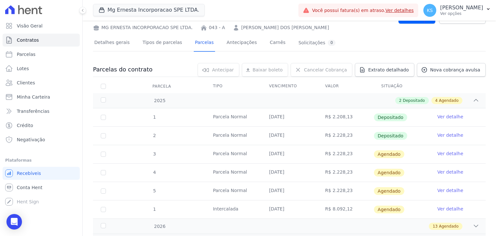
scroll to position [59, 0]
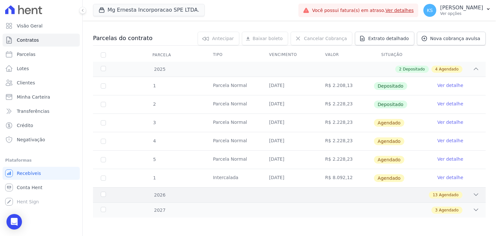
click at [463, 193] on div "13 Agendado" at bounding box center [308, 194] width 341 height 7
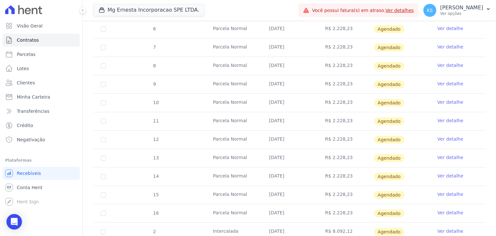
scroll to position [298, 0]
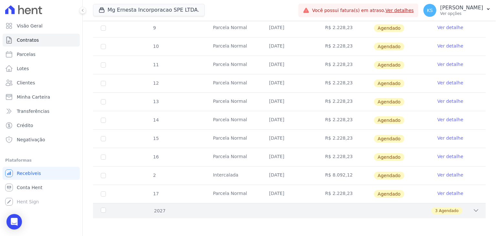
click at [455, 209] on div "3 Agendado" at bounding box center [447, 210] width 31 height 7
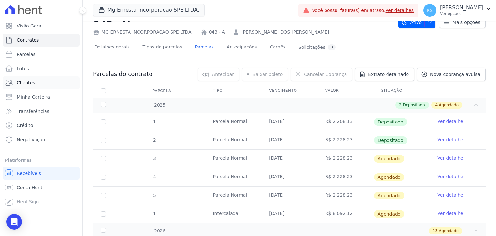
scroll to position [0, 0]
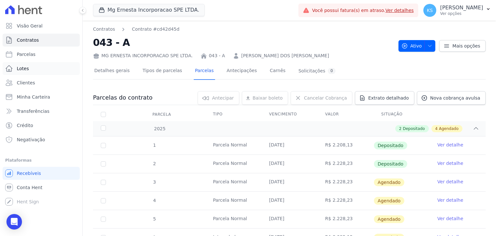
click at [26, 69] on span "Lotes" at bounding box center [23, 68] width 12 height 6
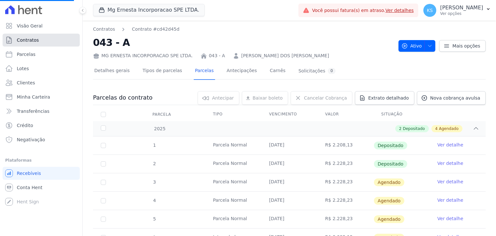
click at [41, 40] on link "Contratos" at bounding box center [41, 40] width 77 height 13
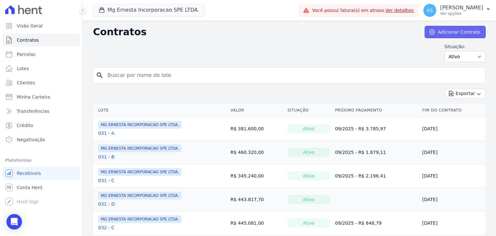
click at [453, 31] on link "Adicionar Contrato" at bounding box center [455, 32] width 61 height 12
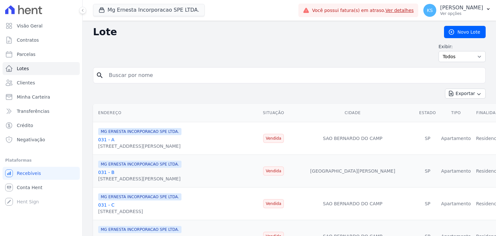
click at [124, 76] on input "search" at bounding box center [294, 75] width 378 height 13
type input "161"
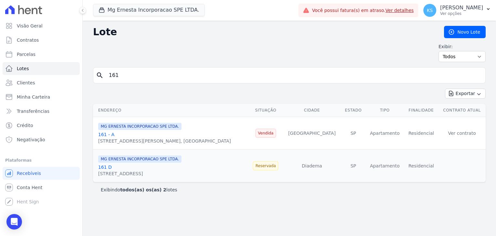
click at [105, 161] on span "MG ERNESTA INCORPORACAO SPE LTDA." at bounding box center [139, 158] width 83 height 7
drag, startPoint x: 104, startPoint y: 165, endPoint x: 112, endPoint y: 170, distance: 9.4
click at [104, 165] on link "161 D" at bounding box center [105, 166] width 14 height 5
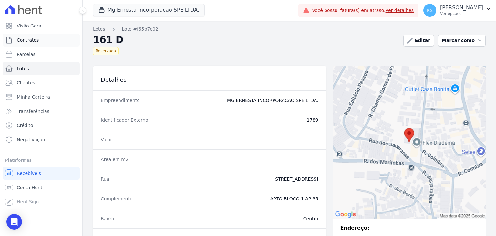
click at [35, 38] on span "Contratos" at bounding box center [28, 40] width 22 height 6
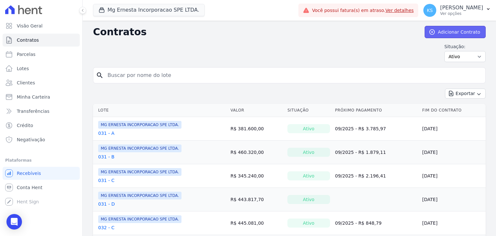
click at [448, 30] on link "Adicionar Contrato" at bounding box center [455, 32] width 61 height 12
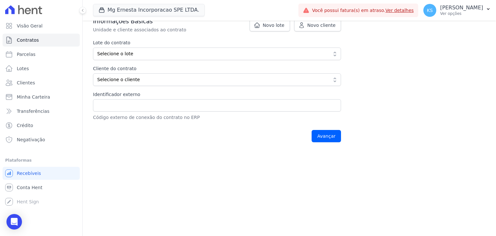
scroll to position [65, 0]
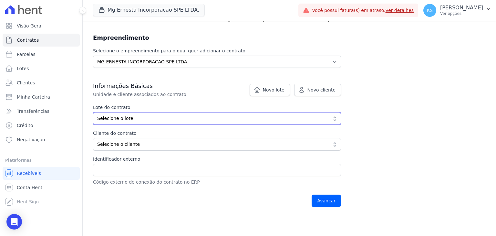
click at [143, 117] on span "Selecione o lote" at bounding box center [212, 118] width 231 height 7
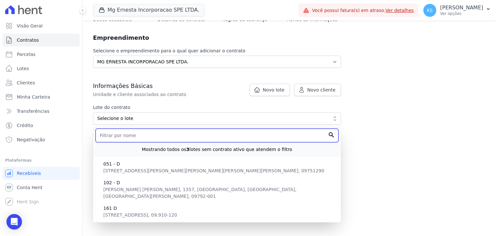
click at [137, 139] on input "text" at bounding box center [217, 136] width 243 height 14
type input "161"
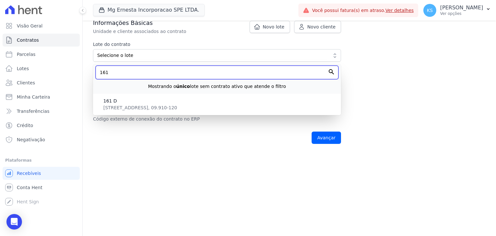
scroll to position [129, 0]
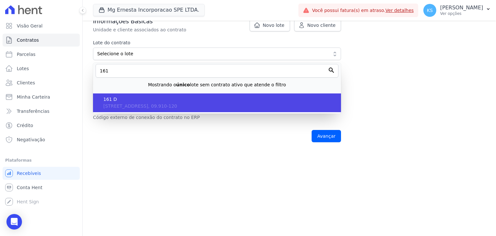
click at [118, 104] on span "Rua Coimbra, 620 - APTO BLOCO 1 AP 35, Centro, SP, Diadema, 09.910-120" at bounding box center [140, 105] width 74 height 5
type input "f65b7c02-d37d-4391-8011-9cccc37f5a10"
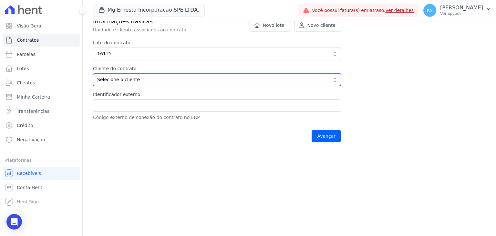
click at [150, 79] on span "Selecione o cliente" at bounding box center [212, 79] width 231 height 7
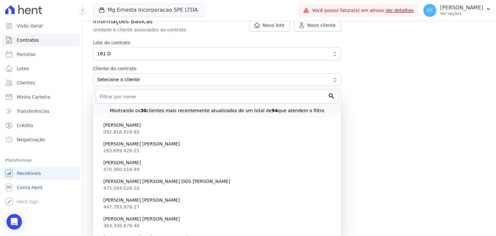
click at [159, 89] on div at bounding box center [217, 96] width 243 height 15
click at [158, 89] on div at bounding box center [217, 96] width 243 height 15
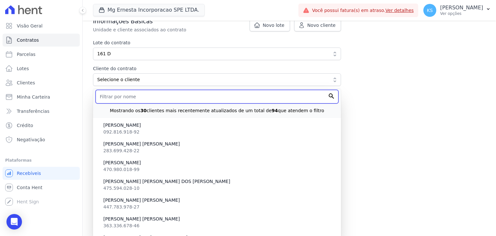
click at [157, 90] on input "text" at bounding box center [217, 97] width 243 height 14
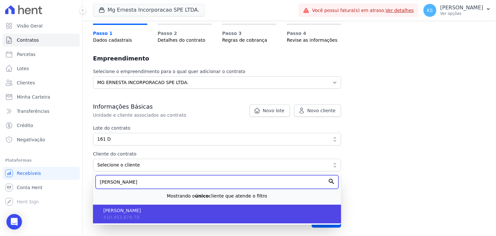
type input "eduardo elias"
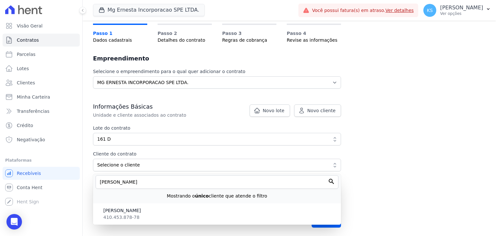
drag, startPoint x: 137, startPoint y: 217, endPoint x: 140, endPoint y: 214, distance: 4.1
click at [137, 217] on li "EDUARDO ELIAS MARADEI 410.453.878-78" at bounding box center [217, 214] width 248 height 19
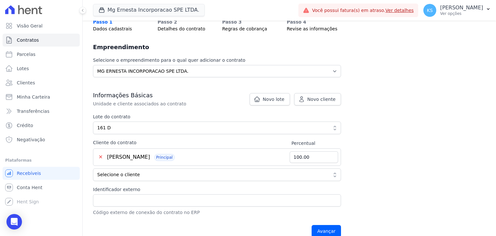
scroll to position [65, 0]
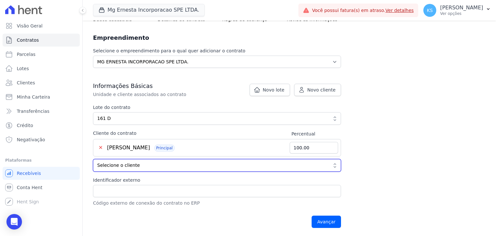
click at [134, 167] on span "Selecione o cliente" at bounding box center [212, 165] width 231 height 7
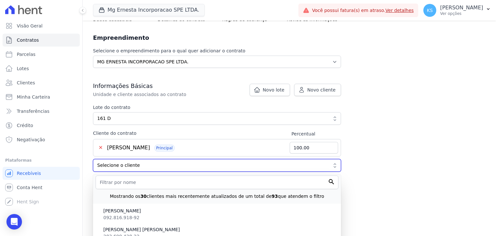
click at [93, 159] on button "Selecione o cliente" at bounding box center [217, 165] width 248 height 13
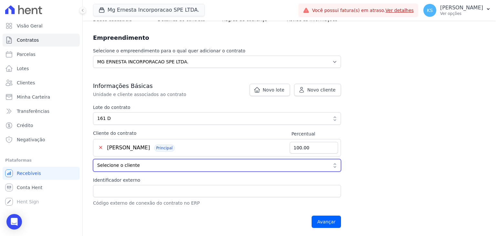
click at [163, 166] on span "Selecione o cliente" at bounding box center [212, 165] width 231 height 7
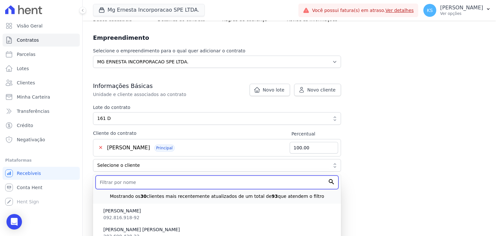
click at [144, 180] on input "text" at bounding box center [217, 182] width 243 height 14
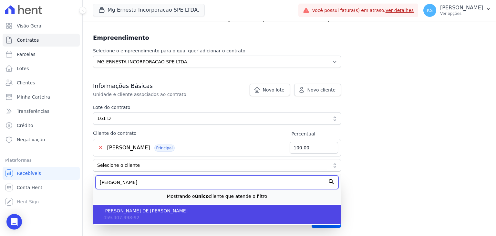
type input "ingrid pereira"
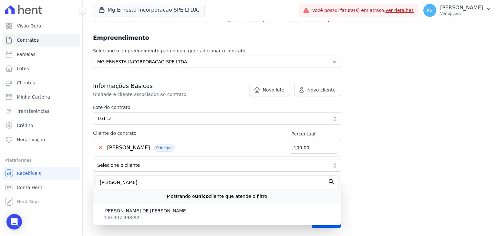
drag, startPoint x: 145, startPoint y: 215, endPoint x: 147, endPoint y: 211, distance: 4.2
click at [145, 214] on li "INGRID PEREIRA BENTLE DE PAULA MARADEI 459.407.998-92" at bounding box center [217, 214] width 248 height 19
type input "50.00"
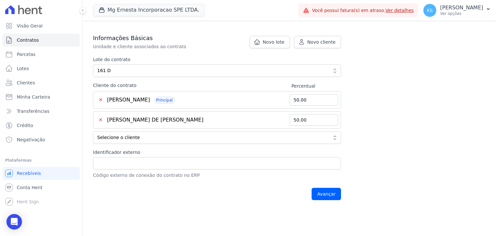
scroll to position [149, 0]
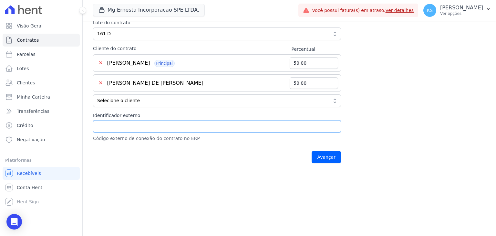
click at [136, 127] on input "Identificador externo" at bounding box center [217, 126] width 248 height 12
type input "1789"
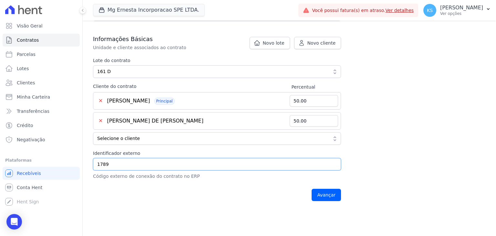
scroll to position [111, 0]
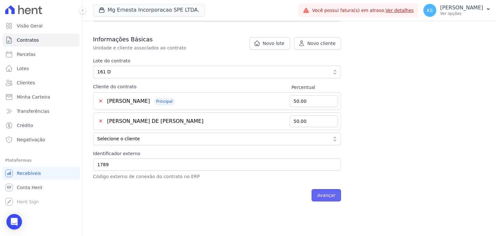
click at [324, 196] on input "Avançar" at bounding box center [326, 195] width 29 height 12
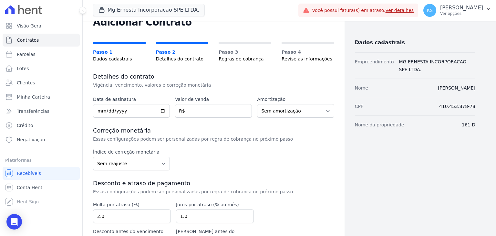
scroll to position [32, 0]
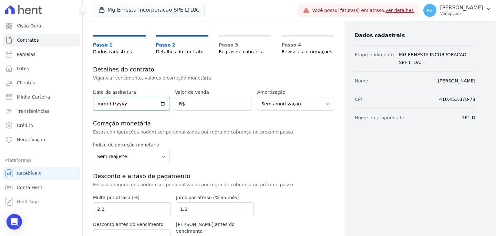
click at [100, 104] on input "date" at bounding box center [131, 104] width 77 height 14
type input "[DATE]"
click at [190, 103] on input "number" at bounding box center [213, 104] width 77 height 14
type input "1"
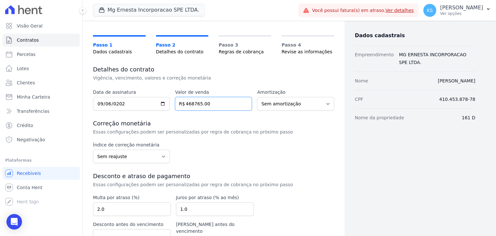
type input "468765.00"
click at [158, 157] on select "Sem reajuste Média dos últimos 12 meses acumulado de INCCM Média dos últimos 12…" at bounding box center [131, 157] width 77 height 14
select select "inccm"
click at [93, 150] on select "Sem reajuste Média dos últimos 12 meses acumulado de INCCM Média dos últimos 12…" at bounding box center [131, 157] width 77 height 14
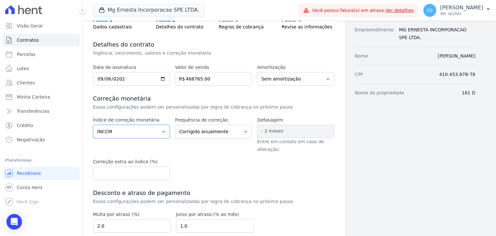
scroll to position [97, 0]
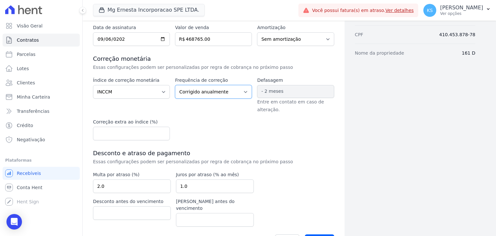
click at [196, 90] on select "Corrigido semestralmente Corrigido mensalmente Corrigido anualmente" at bounding box center [213, 92] width 77 height 14
select select "monthly"
click at [175, 85] on select "Corrigido semestralmente Corrigido mensalmente Corrigido anualmente" at bounding box center [213, 92] width 77 height 14
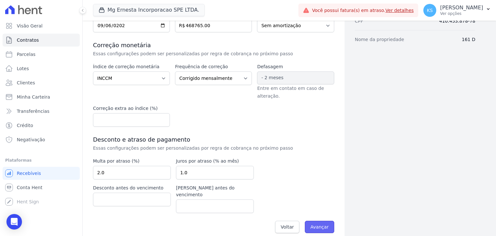
click at [322, 221] on input "Avançar" at bounding box center [319, 227] width 29 height 12
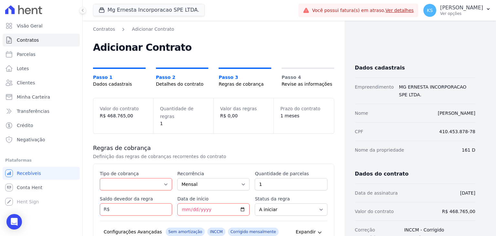
scroll to position [65, 0]
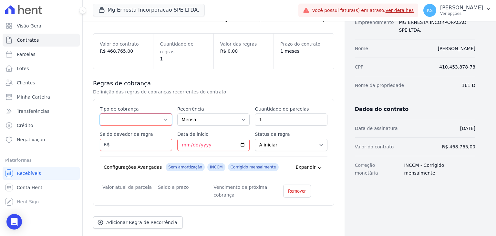
click at [158, 115] on select "Parcela Normal Entrada Sinal Intercalada Chaves Pré-chaves Pós-chaves Impostos …" at bounding box center [136, 119] width 72 height 12
select select "standard"
click at [100, 113] on select "Parcela Normal Entrada Sinal Intercalada Chaves Pré-chaves Pós-chaves Impostos …" at bounding box center [136, 119] width 72 height 12
click at [268, 113] on input "1" at bounding box center [291, 119] width 72 height 12
click at [139, 139] on input "Saldo devedor da regra" at bounding box center [136, 145] width 72 height 12
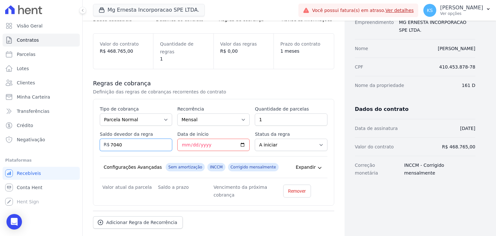
type input "7040"
click at [280, 113] on input "1" at bounding box center [291, 119] width 72 height 12
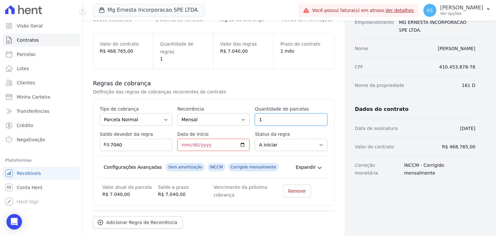
drag, startPoint x: 279, startPoint y: 111, endPoint x: 252, endPoint y: 109, distance: 27.3
click at [252, 109] on div "Esse tipo de parcela não entra no saldo devedor do contrato. Tipo de cobrança P…" at bounding box center [214, 152] width 228 height 93
click at [318, 113] on input "2" at bounding box center [291, 119] width 72 height 12
click at [318, 113] on input "3" at bounding box center [291, 119] width 72 height 12
click at [318, 113] on input "4" at bounding box center [291, 119] width 72 height 12
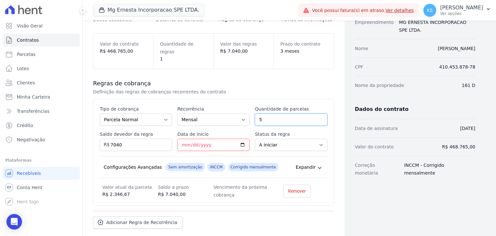
click at [318, 113] on input "5" at bounding box center [291, 119] width 72 height 12
click at [318, 113] on input "6" at bounding box center [291, 119] width 72 height 12
click at [318, 113] on input "7" at bounding box center [291, 119] width 72 height 12
type input "8"
click at [318, 113] on input "8" at bounding box center [291, 119] width 72 height 12
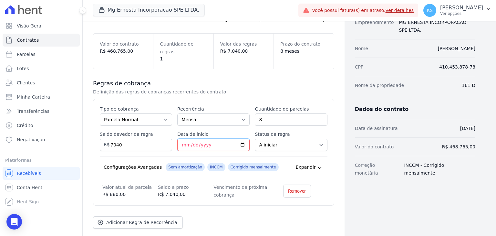
click at [181, 139] on input "Data de início" at bounding box center [213, 145] width 72 height 12
type input "[DATE]"
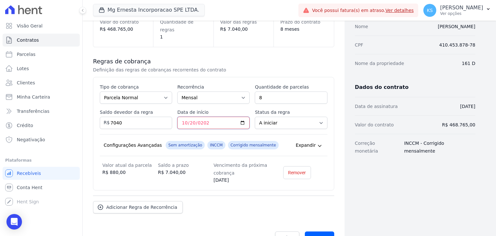
scroll to position [96, 0]
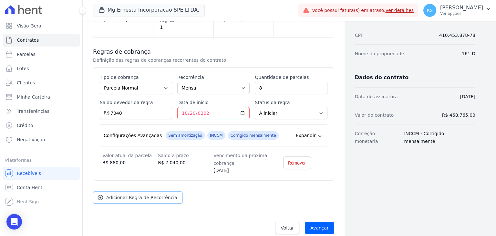
click at [138, 194] on span "Adicionar Regra de Recorrência" at bounding box center [141, 197] width 71 height 6
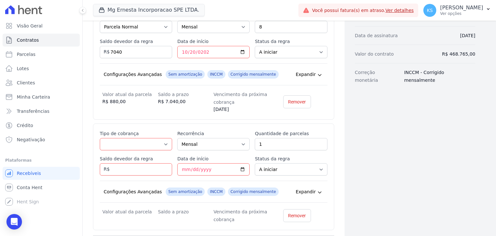
scroll to position [161, 0]
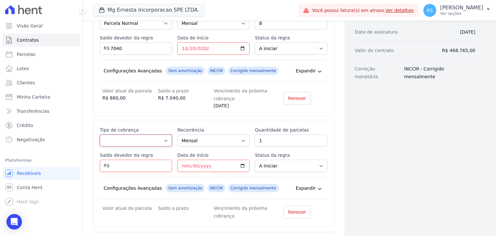
click at [152, 134] on select "Parcela Normal Entrada Sinal Intercalada Chaves Pré-chaves Pós-chaves Impostos …" at bounding box center [136, 140] width 72 height 12
select select "standard"
click at [100, 134] on select "Parcela Normal Entrada Sinal Intercalada Chaves Pré-chaves Pós-chaves Impostos …" at bounding box center [136, 140] width 72 height 12
click at [269, 134] on input "1" at bounding box center [291, 140] width 72 height 12
click at [120, 160] on input "Saldo devedor da regra" at bounding box center [136, 166] width 72 height 12
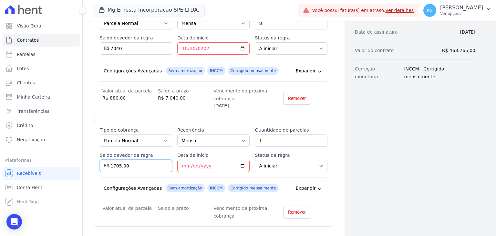
type input "1705.00"
click at [183, 160] on input "Data de início" at bounding box center [213, 166] width 72 height 12
type input "[DATE]"
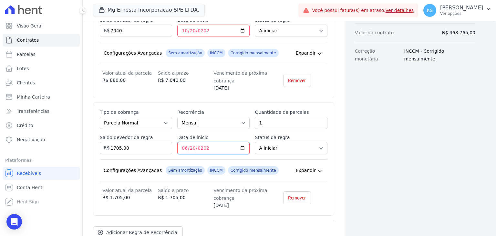
scroll to position [213, 0]
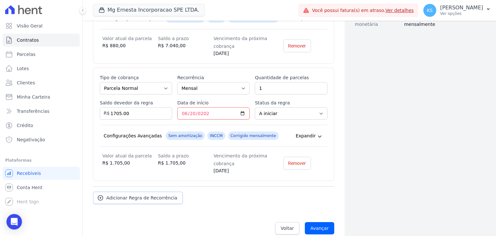
click at [148, 194] on span "Adicionar Regra de Recorrência" at bounding box center [141, 197] width 71 height 6
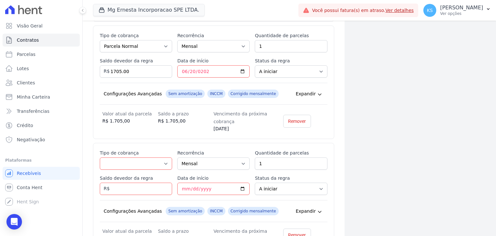
scroll to position [278, 0]
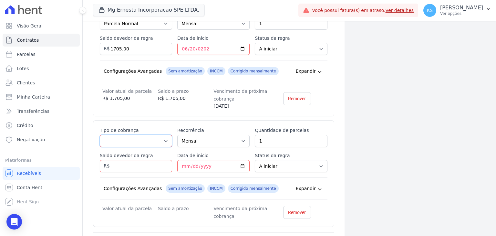
click at [146, 135] on select "Parcela Normal Entrada Sinal Intercalada Chaves Pré-chaves Pós-chaves Impostos …" at bounding box center [136, 141] width 72 height 12
select select "standard"
click at [100, 135] on select "Parcela Normal Entrada Sinal Intercalada Chaves Pré-chaves Pós-chaves Impostos …" at bounding box center [136, 141] width 72 height 12
type input "2"
click at [318, 135] on input "2" at bounding box center [291, 141] width 72 height 12
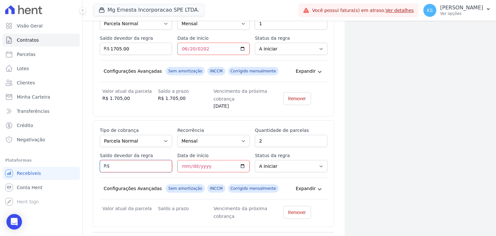
click at [126, 160] on input "Saldo devedor da regra" at bounding box center [136, 166] width 72 height 12
type input "4400.00"
click at [183, 160] on input "Data de início" at bounding box center [213, 166] width 72 height 12
type input "[DATE]"
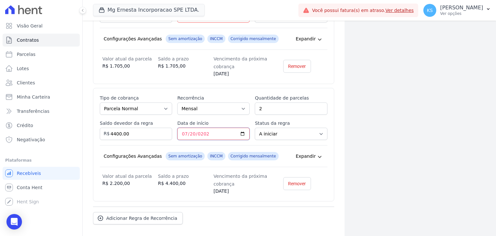
scroll to position [330, 0]
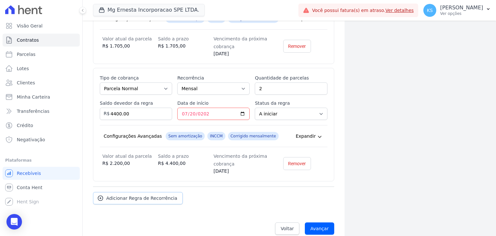
click at [141, 195] on span "Adicionar Regra de Recorrência" at bounding box center [141, 198] width 71 height 6
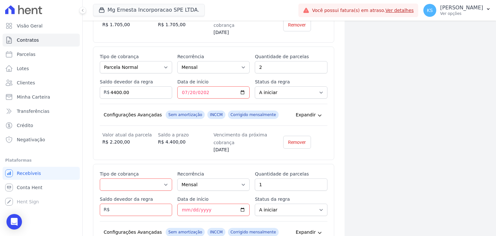
scroll to position [395, 0]
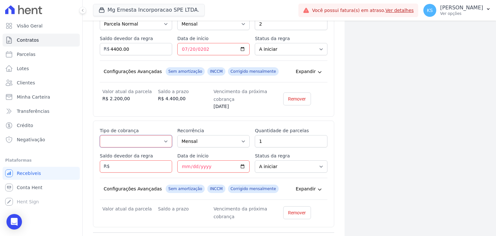
click at [144, 135] on select "Parcela Normal Entrada Sinal Intercalada Chaves Pré-chaves Pós-chaves Impostos …" at bounding box center [136, 141] width 72 height 12
select select "standard"
click at [100, 135] on select "Parcela Normal Entrada Sinal Intercalada Chaves Pré-chaves Pós-chaves Impostos …" at bounding box center [136, 141] width 72 height 12
click at [283, 135] on input "1" at bounding box center [291, 141] width 72 height 12
type input "11"
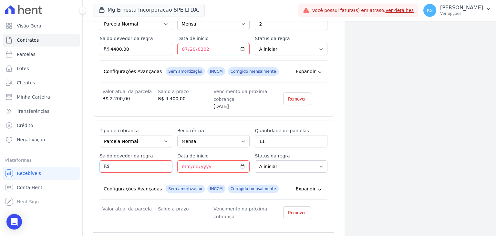
click at [141, 160] on input "Saldo devedor da regra" at bounding box center [136, 166] width 72 height 12
type input "24200.00"
click at [184, 160] on input "Data de início" at bounding box center [213, 166] width 72 height 12
type input "[DATE]"
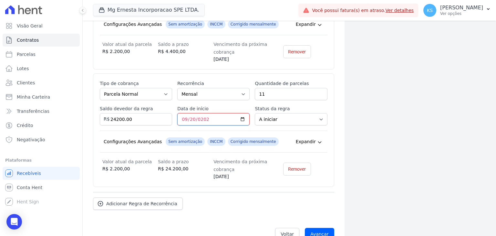
scroll to position [447, 0]
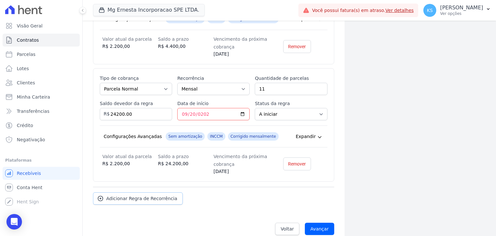
click at [148, 195] on span "Adicionar Regra de Recorrência" at bounding box center [141, 198] width 71 height 6
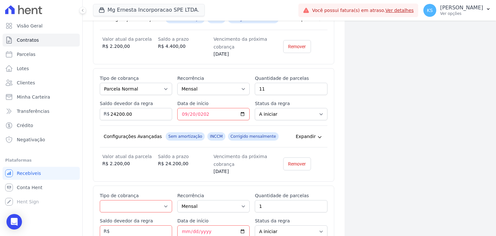
scroll to position [479, 0]
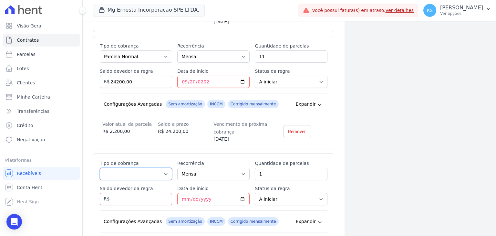
click at [150, 168] on select "Parcela Normal Entrada Sinal Intercalada Chaves Pré-chaves Pós-chaves Impostos …" at bounding box center [136, 174] width 72 height 12
select select "interleaved"
click at [100, 168] on select "Parcela Normal Entrada Sinal Intercalada Chaves Pré-chaves Pós-chaves Impostos …" at bounding box center [136, 174] width 72 height 12
click at [213, 168] on select "Mensal Bimestral Trimestral Semestral Anual" at bounding box center [213, 174] width 72 height 12
select select "12"
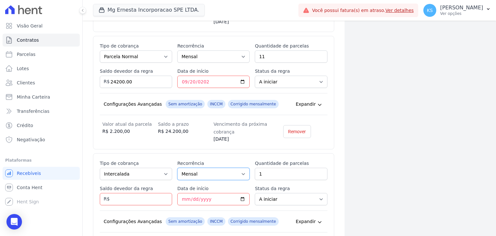
click at [177, 168] on select "Mensal Bimestral Trimestral Semestral Anual" at bounding box center [213, 174] width 72 height 12
click at [123, 193] on input "Saldo devedor da regra" at bounding box center [136, 199] width 72 height 12
type input "2920.00"
click at [184, 193] on input "Data de início" at bounding box center [213, 199] width 72 height 12
type input "2026-07-20"
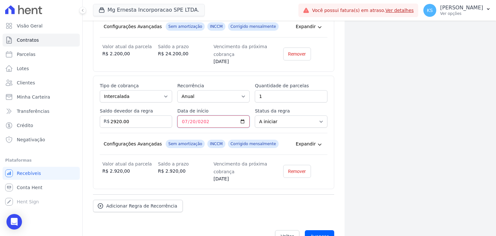
scroll to position [564, 0]
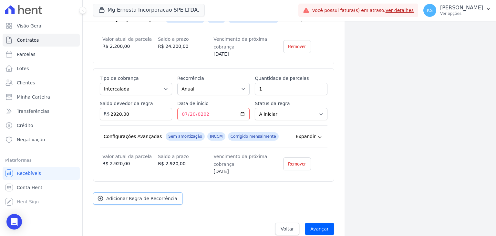
click at [152, 195] on span "Adicionar Regra de Recorrência" at bounding box center [141, 198] width 71 height 6
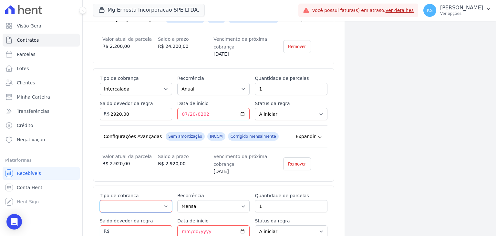
click at [127, 200] on select "Parcela Normal Entrada Sinal Intercalada Chaves Pré-chaves Pós-chaves Impostos …" at bounding box center [136, 206] width 72 height 12
select select "interleaved"
click at [100, 200] on select "Parcela Normal Entrada Sinal Intercalada Chaves Pré-chaves Pós-chaves Impostos …" at bounding box center [136, 206] width 72 height 12
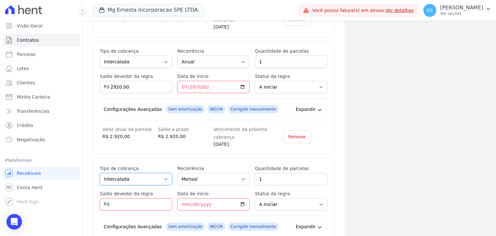
scroll to position [629, 0]
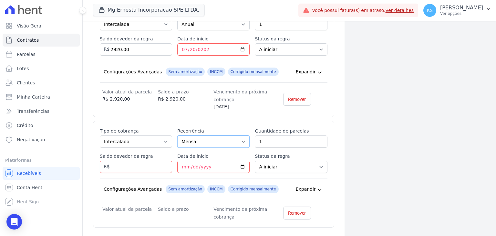
click at [195, 135] on select "Mensal Bimestral Trimestral Semestral Anual" at bounding box center [213, 141] width 72 height 12
select select "12"
click at [177, 135] on select "Mensal Bimestral Trimestral Semestral Anual" at bounding box center [213, 141] width 72 height 12
click at [113, 161] on input "Saldo devedor da regra" at bounding box center [136, 167] width 72 height 12
type input "7300.00"
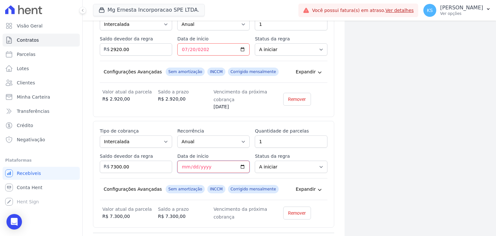
click at [180, 161] on input "Data de início" at bounding box center [213, 167] width 72 height 12
type input "2027-07-20"
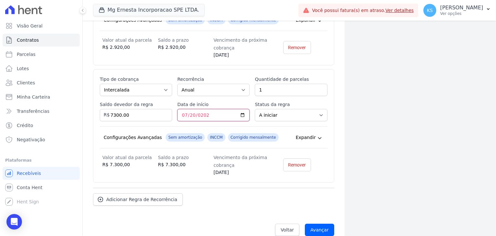
scroll to position [681, 0]
click at [321, 223] on input "Avançar" at bounding box center [319, 229] width 29 height 12
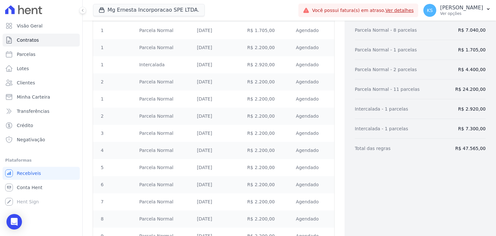
scroll to position [356, 0]
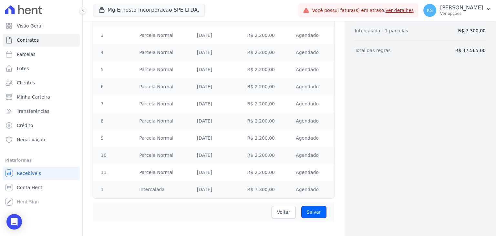
drag, startPoint x: 318, startPoint y: 207, endPoint x: 351, endPoint y: 199, distance: 33.7
click at [318, 209] on input "Salvar" at bounding box center [313, 212] width 25 height 12
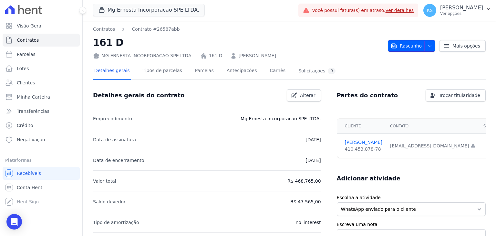
click at [429, 47] on icon "button" at bounding box center [429, 45] width 5 height 5
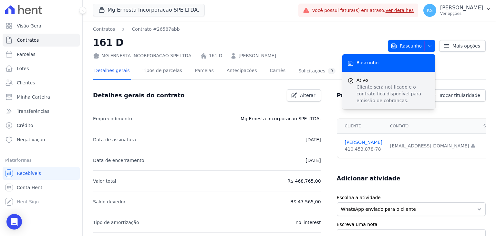
click at [381, 84] on p "Cliente será notificado e o contrato fica disponível para emissão de cobranças." at bounding box center [394, 94] width 74 height 20
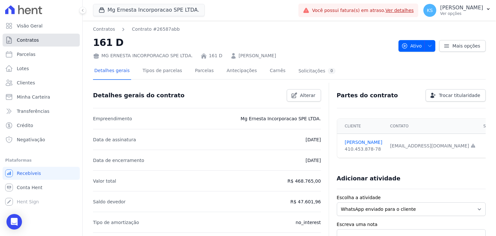
click at [37, 41] on span "Contratos" at bounding box center [28, 40] width 22 height 6
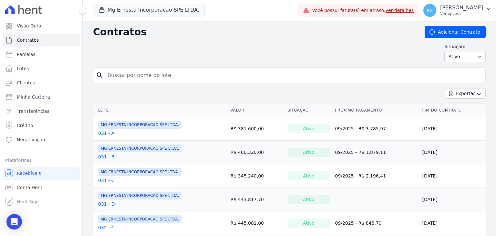
click at [129, 77] on input "search" at bounding box center [293, 75] width 379 height 13
type input "161"
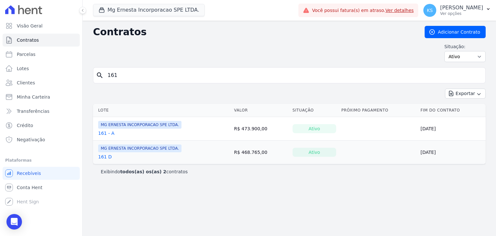
drag, startPoint x: 116, startPoint y: 77, endPoint x: 109, endPoint y: 74, distance: 7.9
click at [109, 74] on input "161" at bounding box center [293, 75] width 379 height 13
click at [124, 72] on input "161" at bounding box center [293, 75] width 379 height 13
drag, startPoint x: 124, startPoint y: 72, endPoint x: 112, endPoint y: 70, distance: 11.7
click at [112, 70] on input "161" at bounding box center [293, 75] width 379 height 13
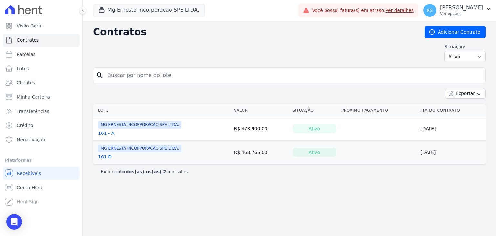
click at [119, 74] on input "search" at bounding box center [293, 75] width 379 height 13
click at [39, 54] on link "Parcelas" at bounding box center [41, 54] width 77 height 13
click at [35, 39] on span "Contratos" at bounding box center [28, 40] width 22 height 6
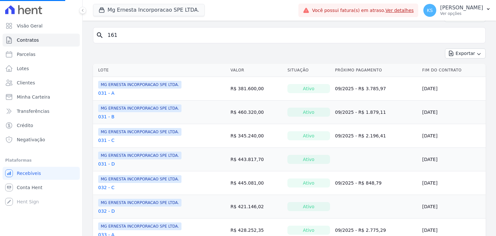
scroll to position [65, 0]
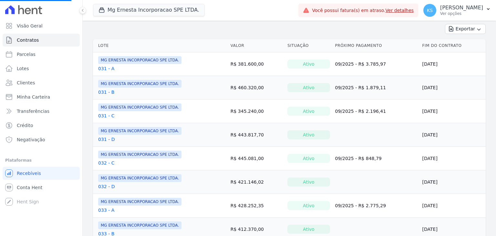
select select
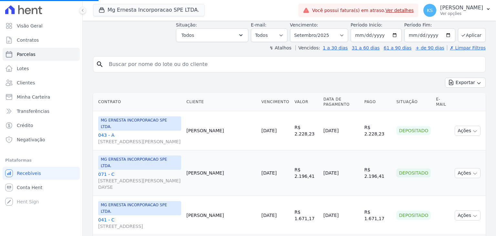
scroll to position [97, 0]
click at [32, 40] on span "Contratos" at bounding box center [28, 40] width 22 height 6
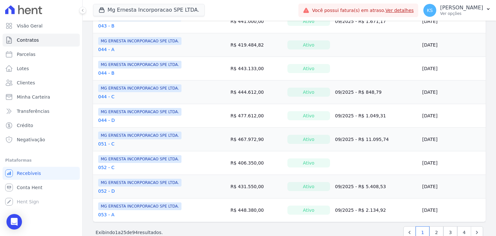
scroll to position [496, 0]
